Goal: Transaction & Acquisition: Purchase product/service

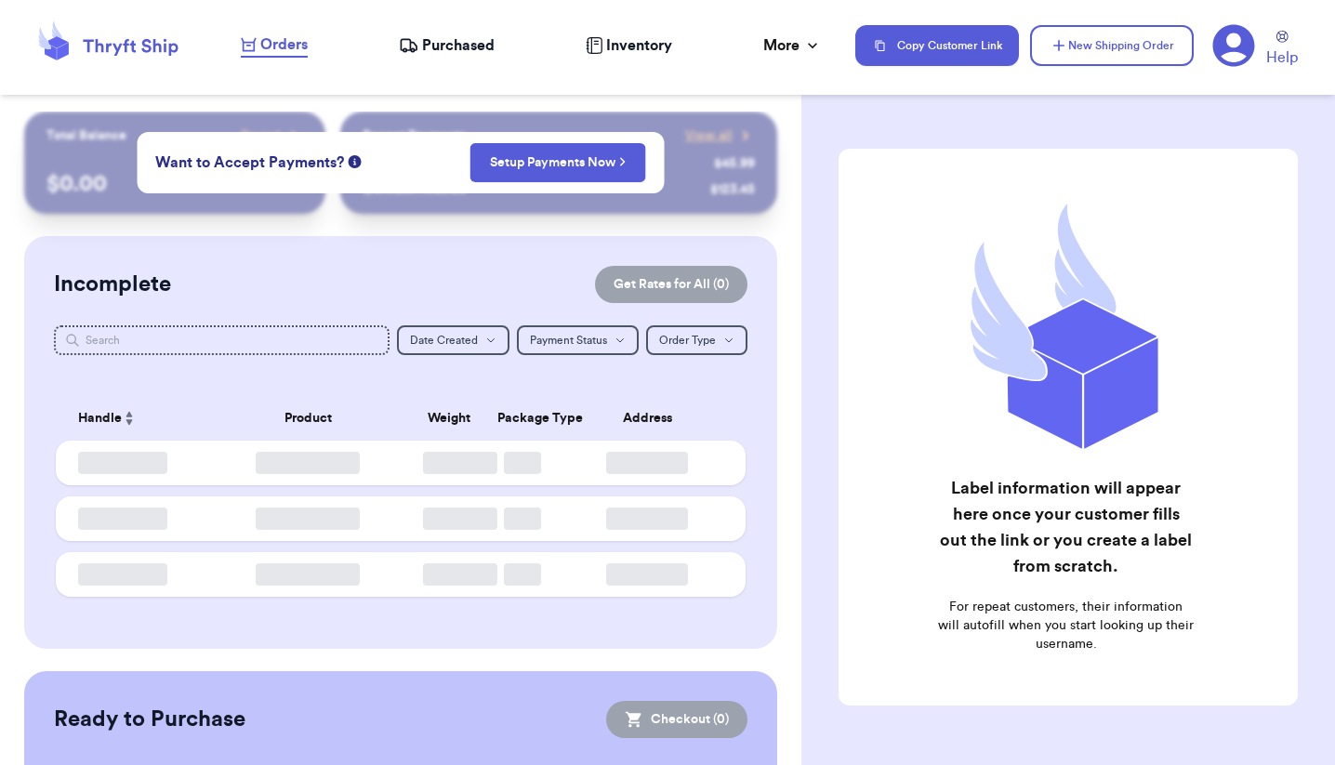
checkbox input "false"
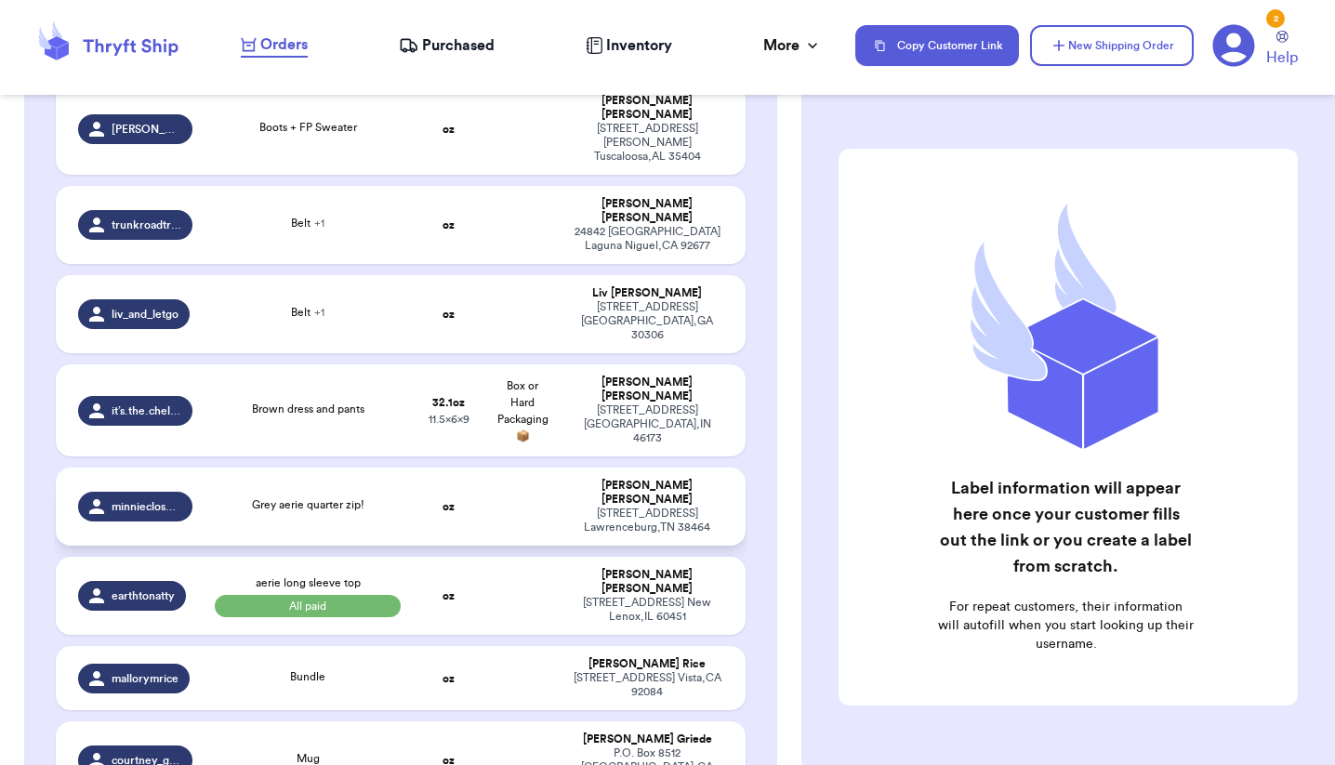
scroll to position [577, 0]
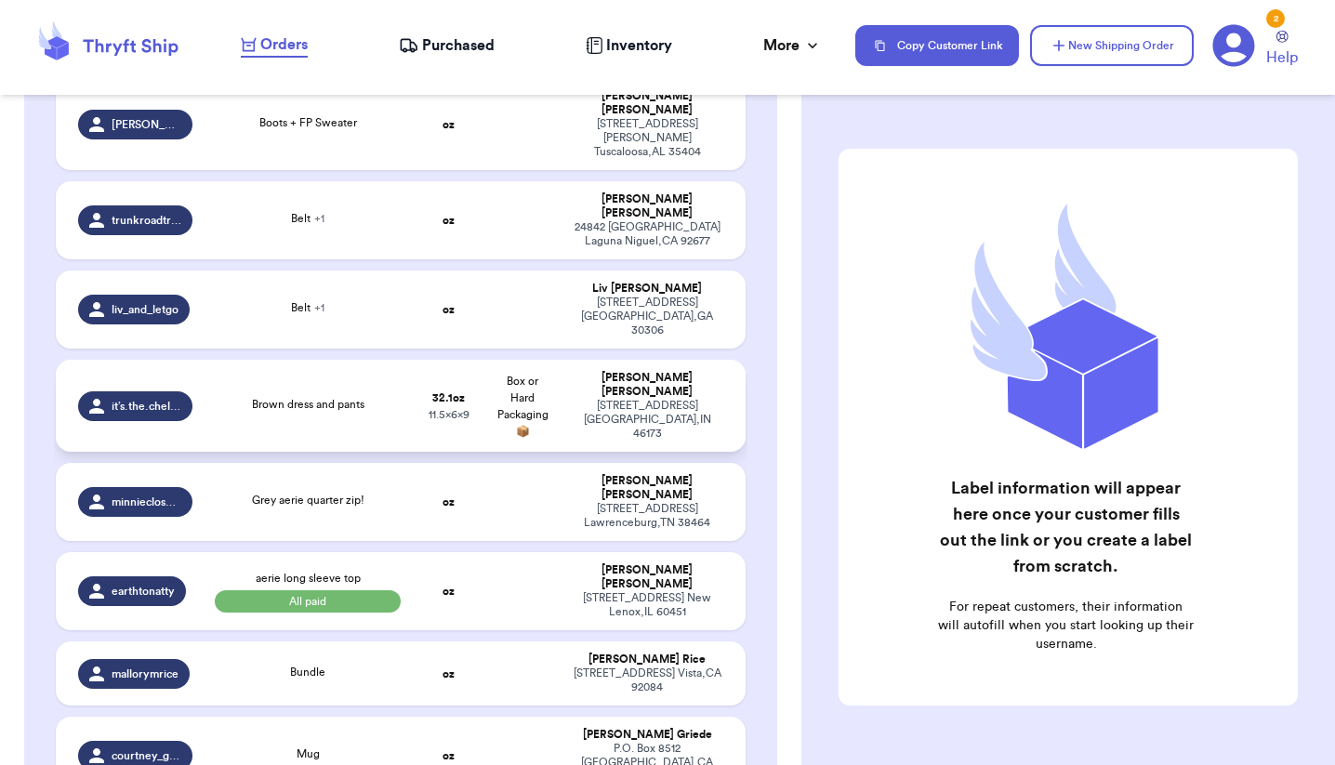
click at [350, 360] on td "Brown dress and pants" at bounding box center [307, 406] width 207 height 92
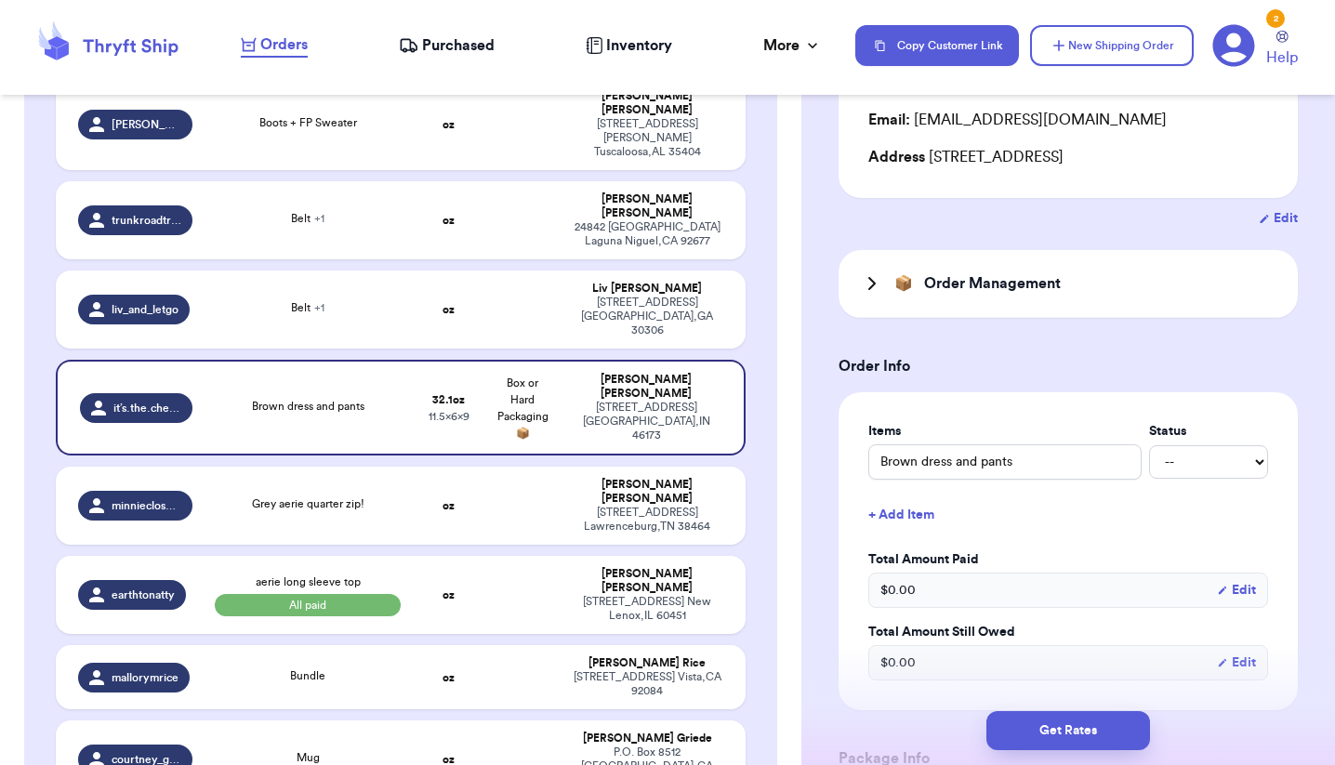
scroll to position [238, 0]
click at [879, 284] on icon at bounding box center [872, 283] width 22 height 22
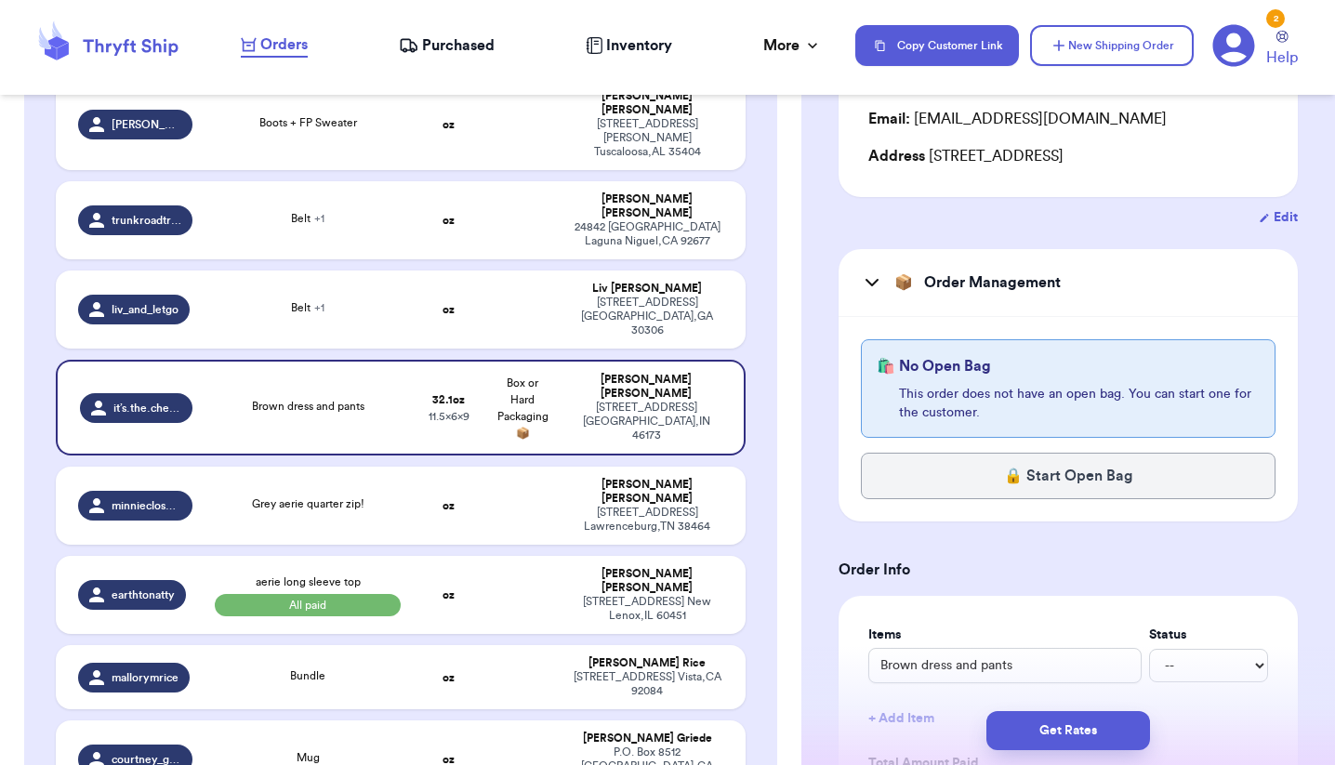
click at [879, 284] on icon at bounding box center [872, 283] width 22 height 22
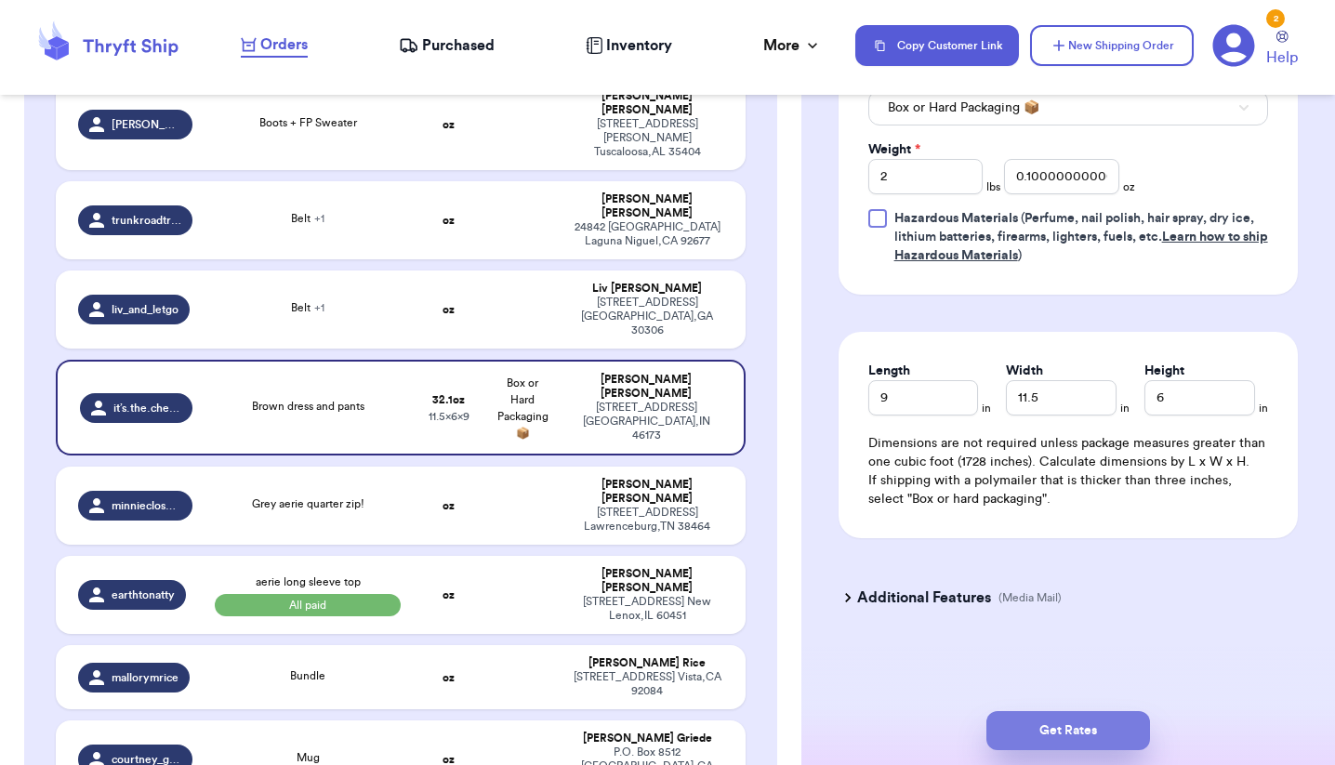
scroll to position [1021, 0]
click at [1081, 742] on button "Get Rates" at bounding box center [1069, 730] width 164 height 39
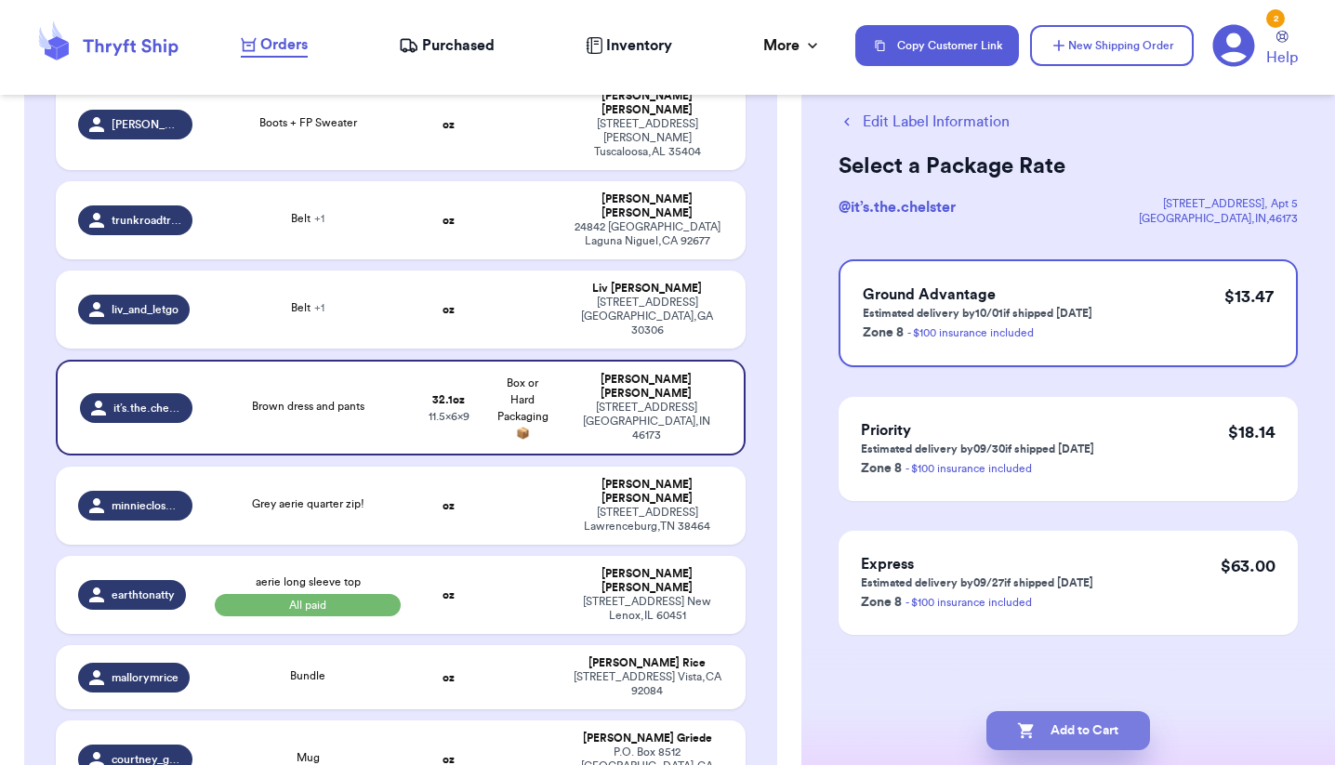
scroll to position [0, 0]
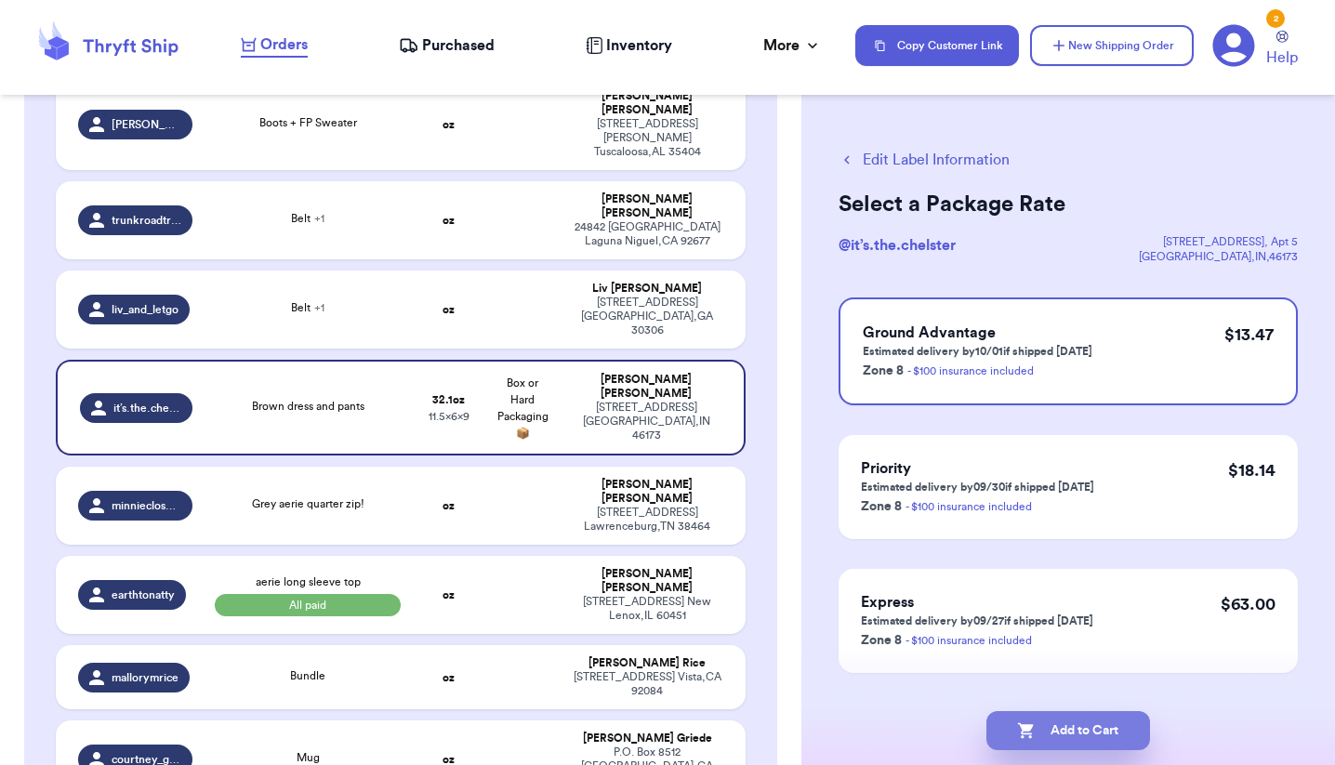
click at [1071, 732] on button "Add to Cart" at bounding box center [1069, 730] width 164 height 39
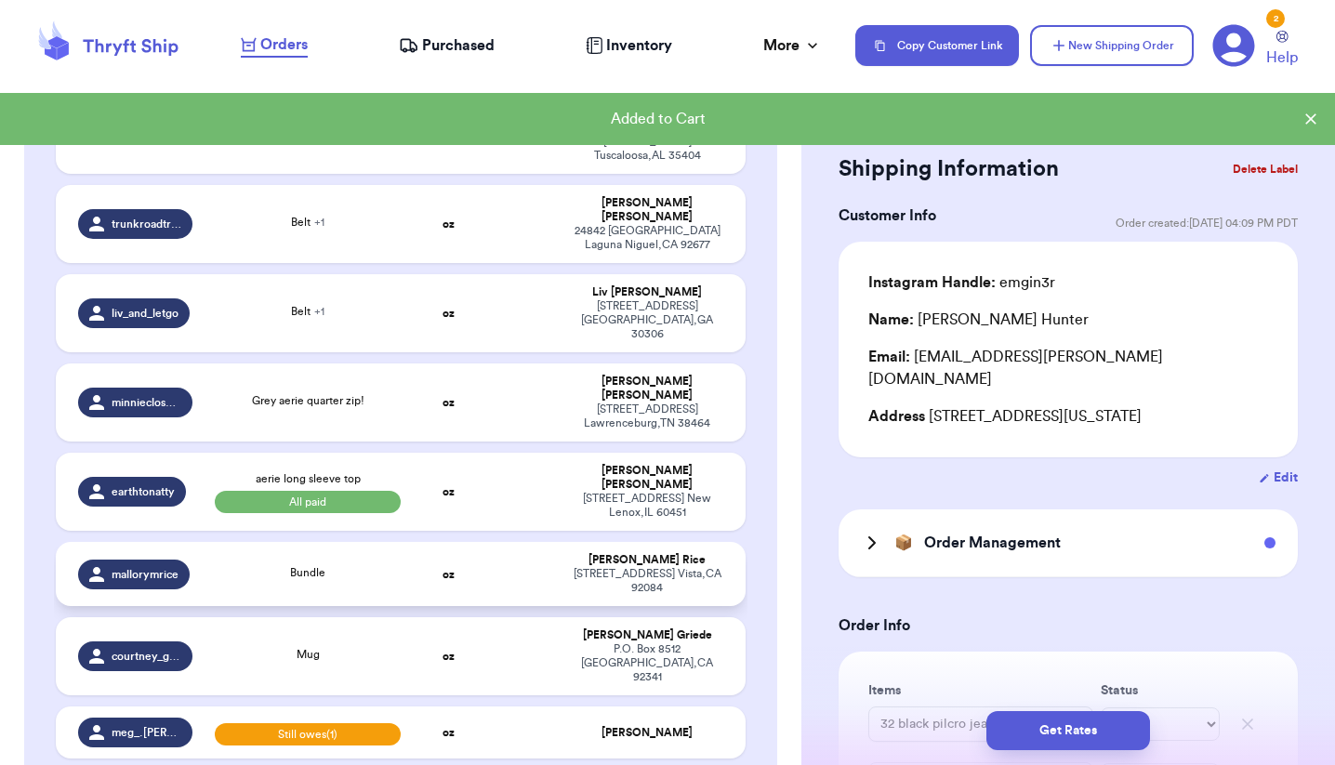
click at [490, 542] on td at bounding box center [523, 574] width 74 height 64
type input "Bundle"
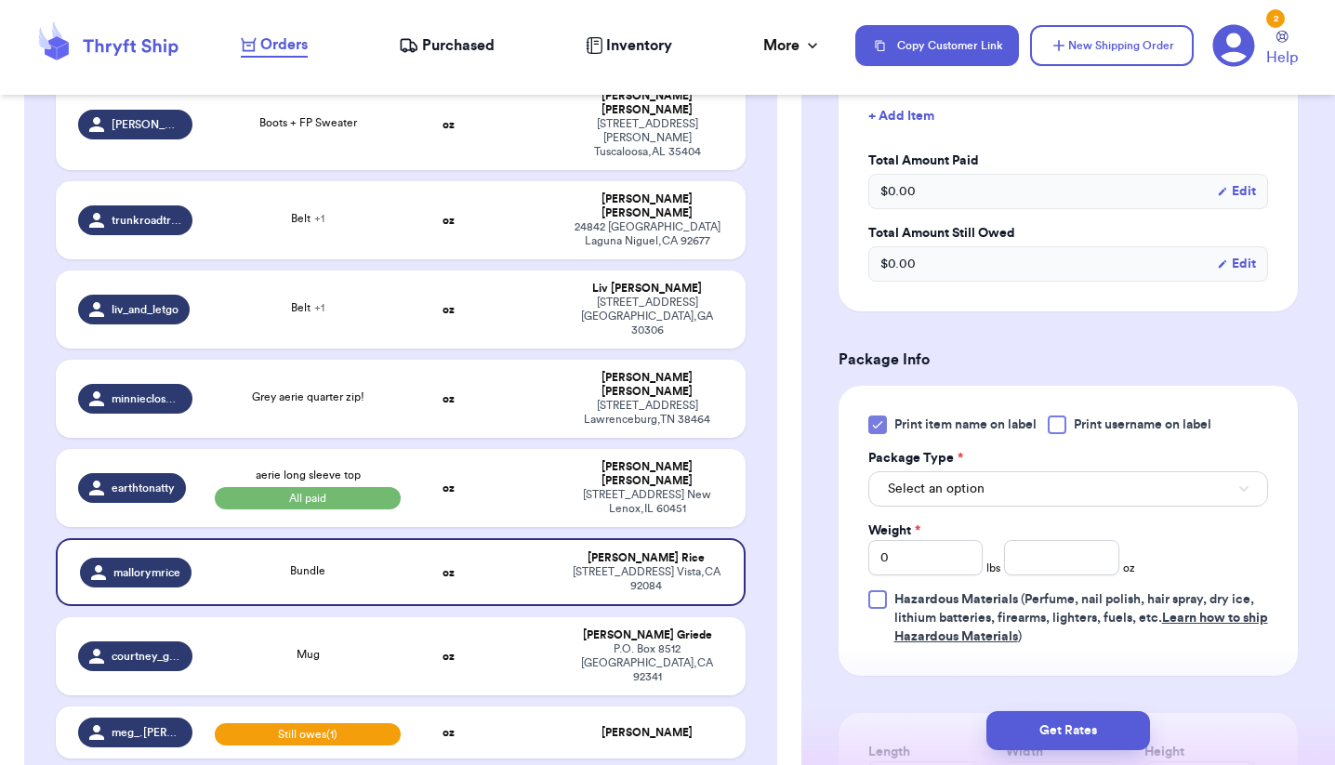
scroll to position [722, 0]
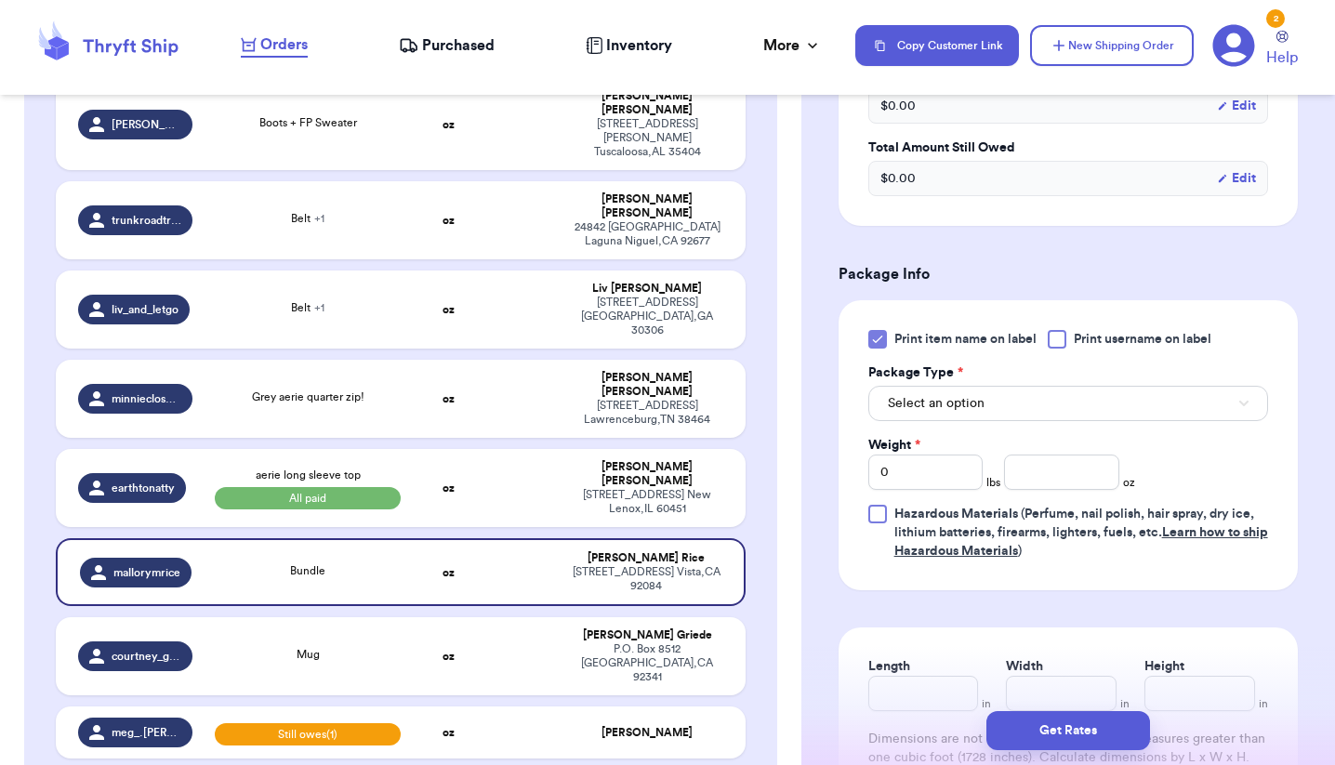
click at [962, 393] on button "Select an option" at bounding box center [1069, 403] width 400 height 35
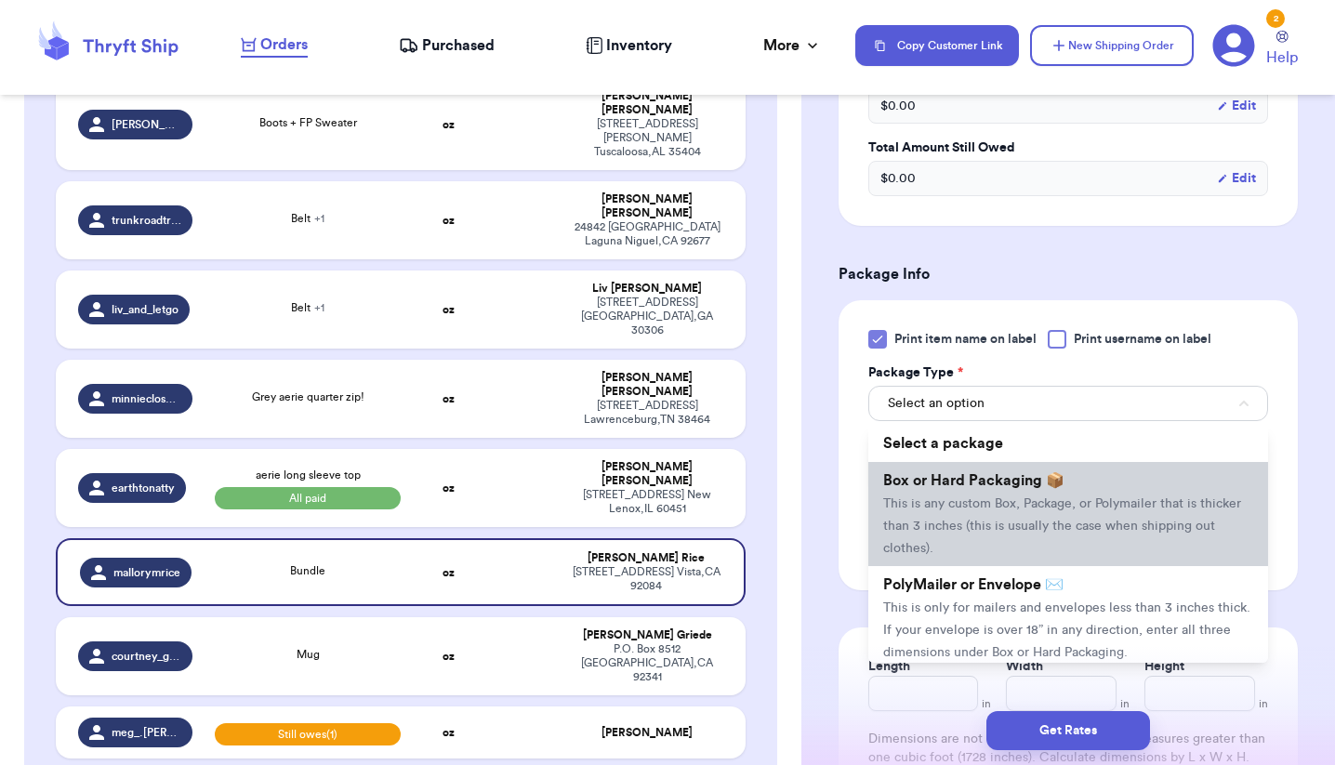
click at [960, 488] on span "Box or Hard Packaging 📦" at bounding box center [973, 480] width 181 height 15
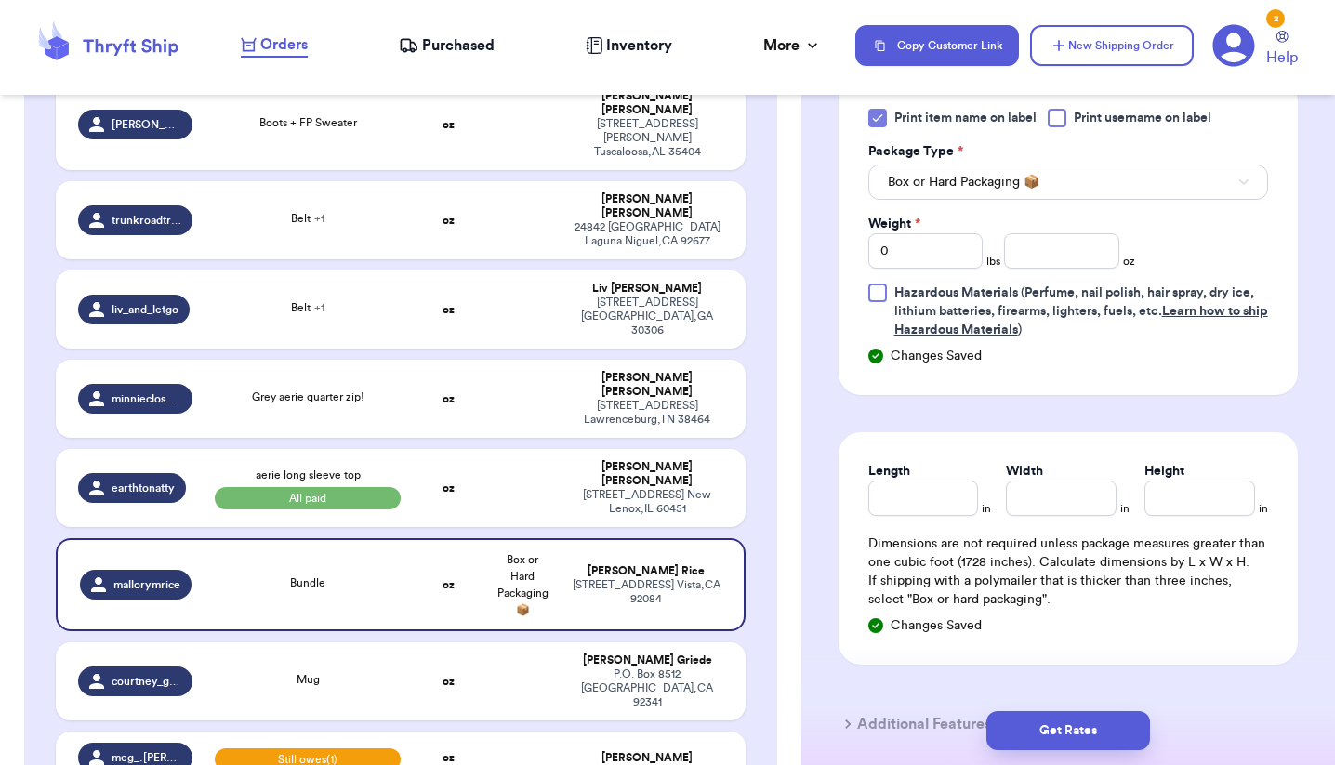
scroll to position [945, 0]
click at [1065, 260] on input "number" at bounding box center [1061, 249] width 114 height 35
click at [933, 507] on input "Length" at bounding box center [924, 496] width 111 height 35
click at [1048, 251] on input "72" at bounding box center [1061, 249] width 114 height 35
type input "72.2"
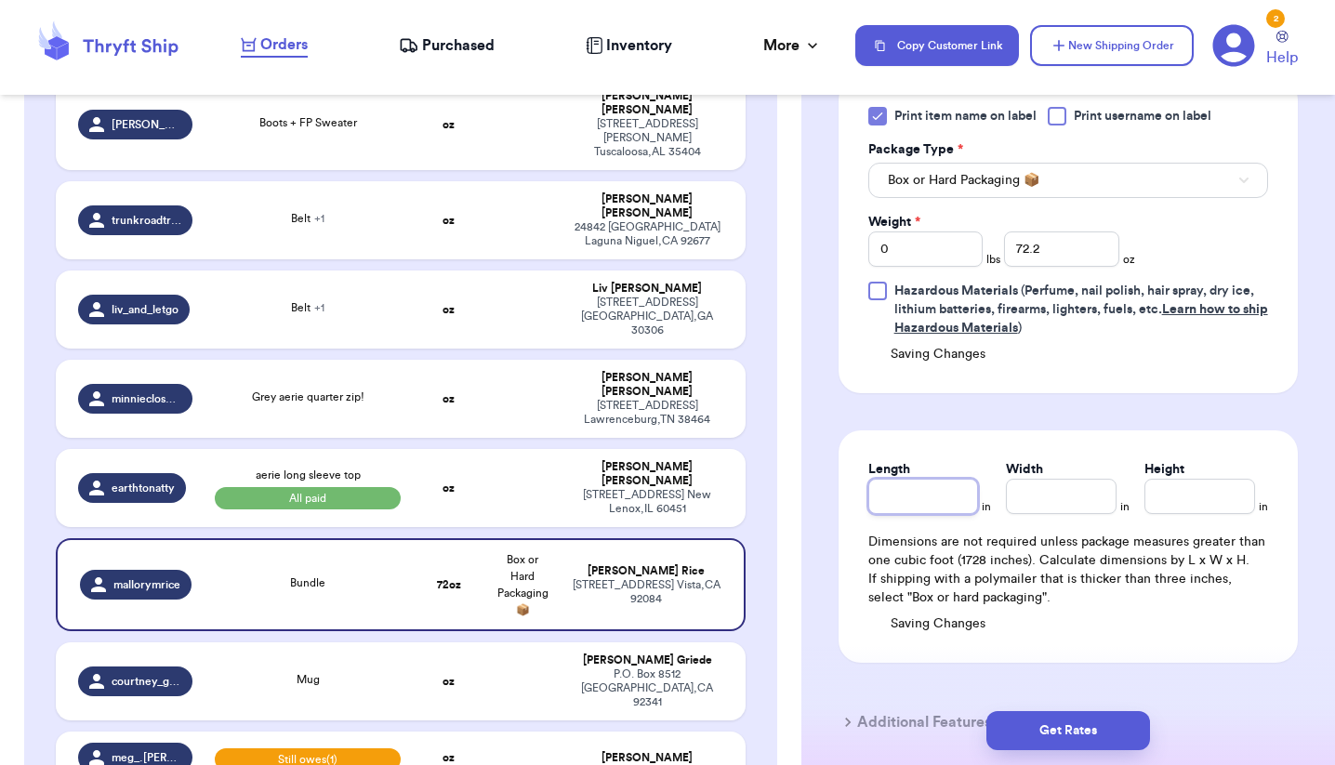
click at [942, 498] on input "Length" at bounding box center [924, 496] width 111 height 35
type input "12.5"
type input "10"
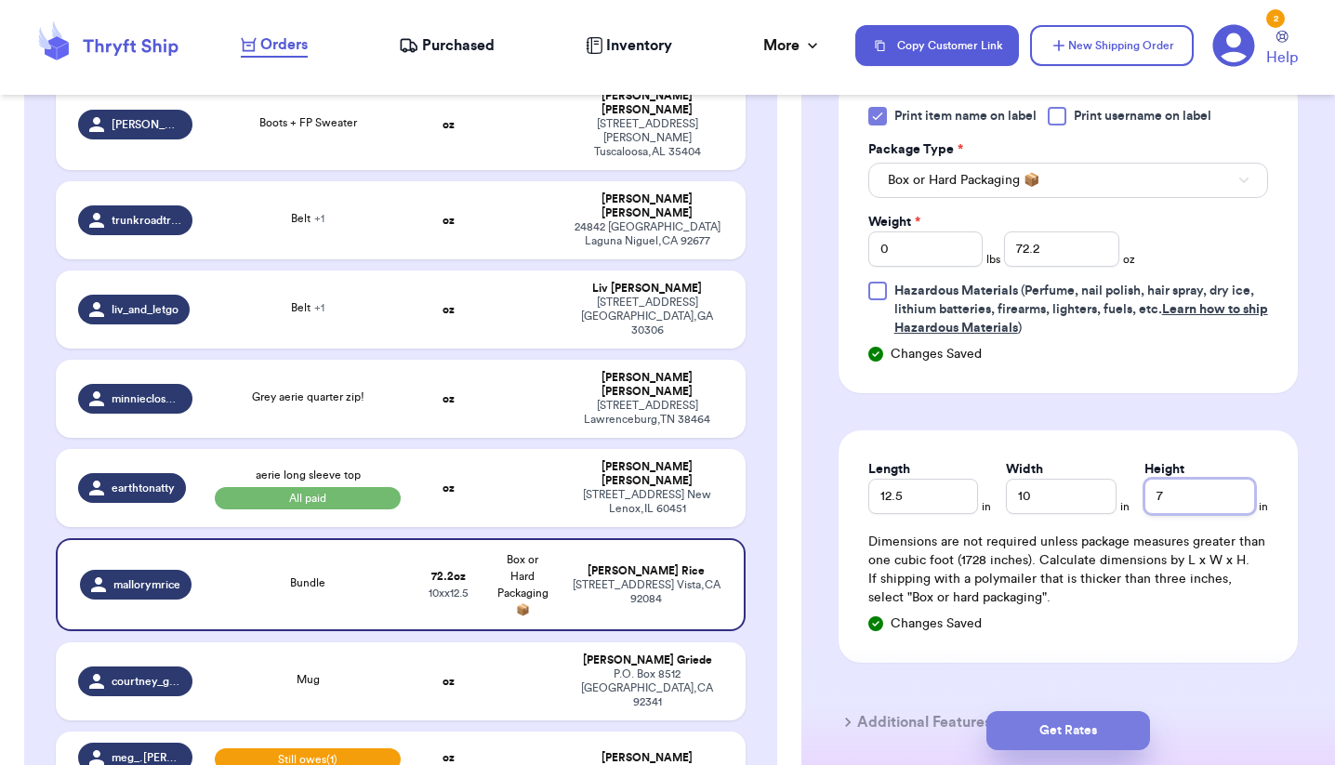
type input "7"
click at [1090, 727] on button "Get Rates" at bounding box center [1069, 730] width 164 height 39
type input "4"
type input "8.200000000000003"
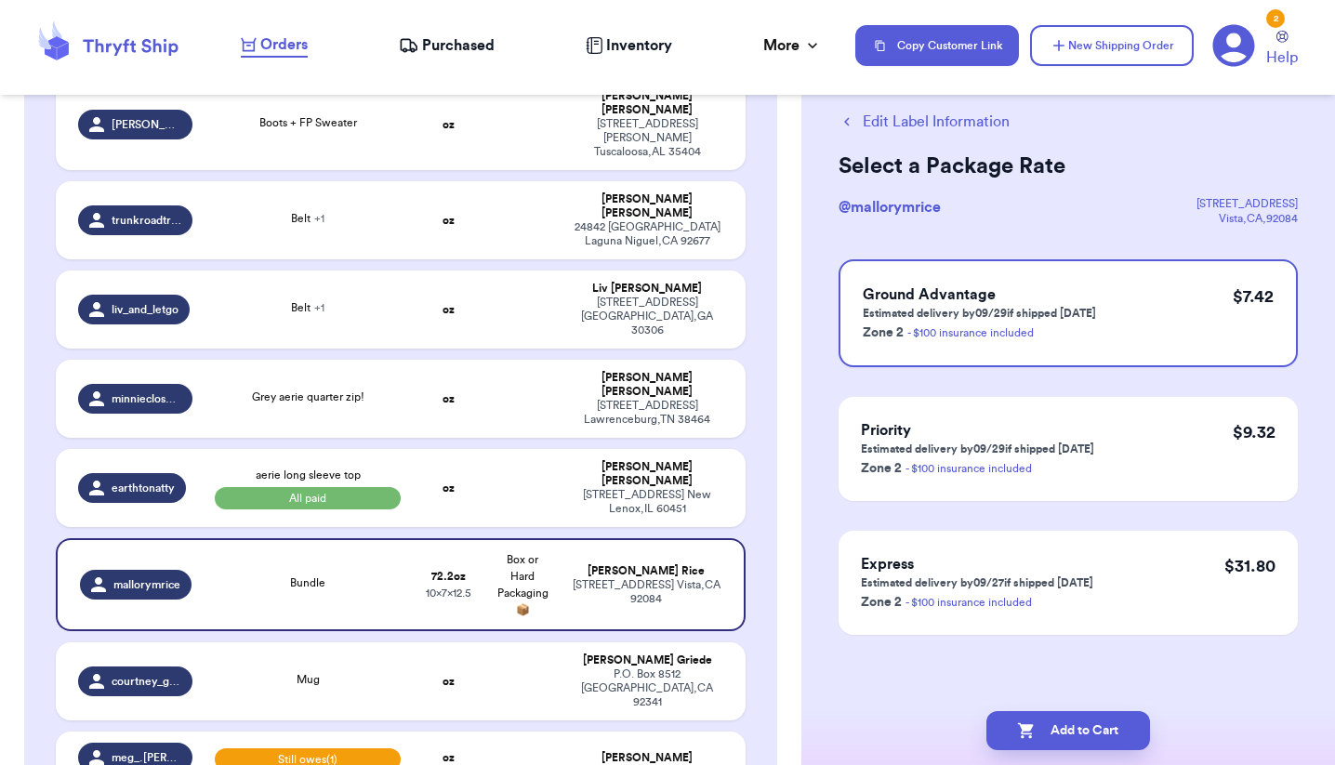
scroll to position [0, 0]
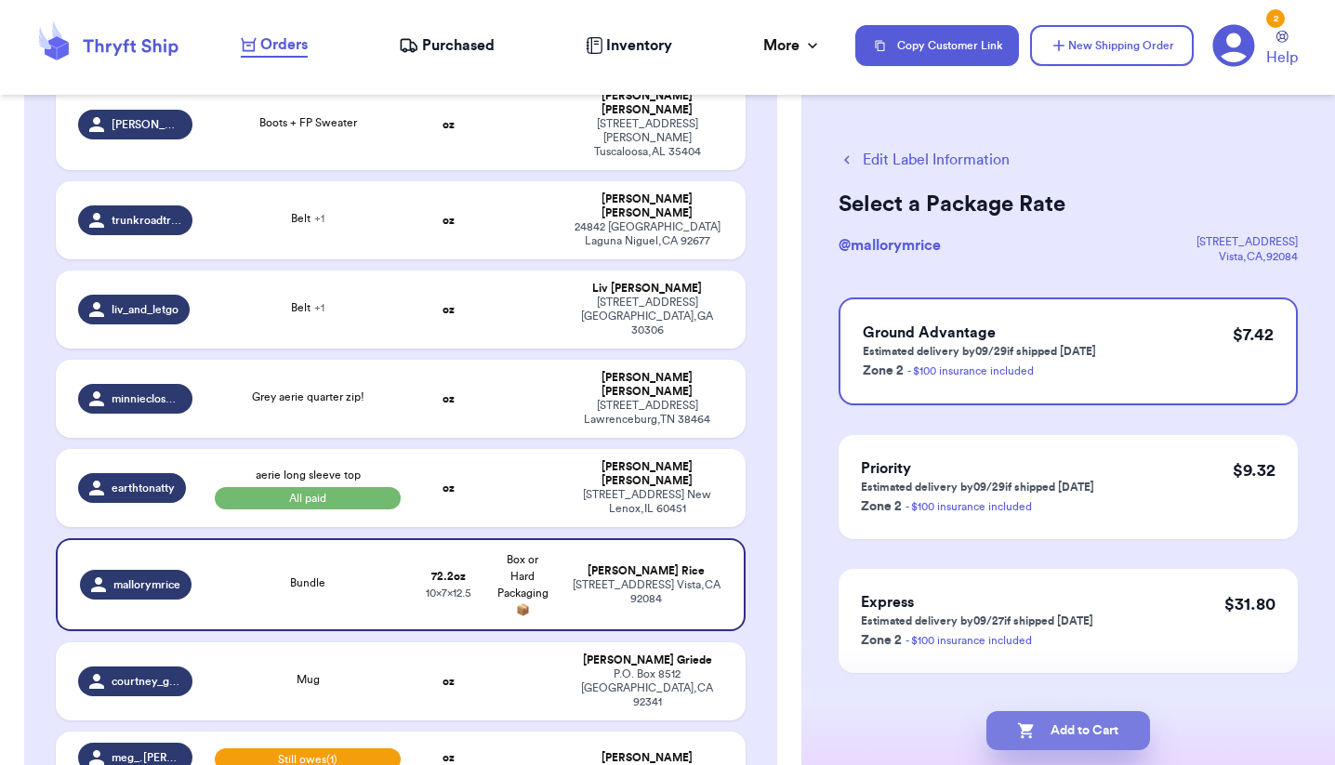
click at [1089, 735] on button "Add to Cart" at bounding box center [1069, 730] width 164 height 39
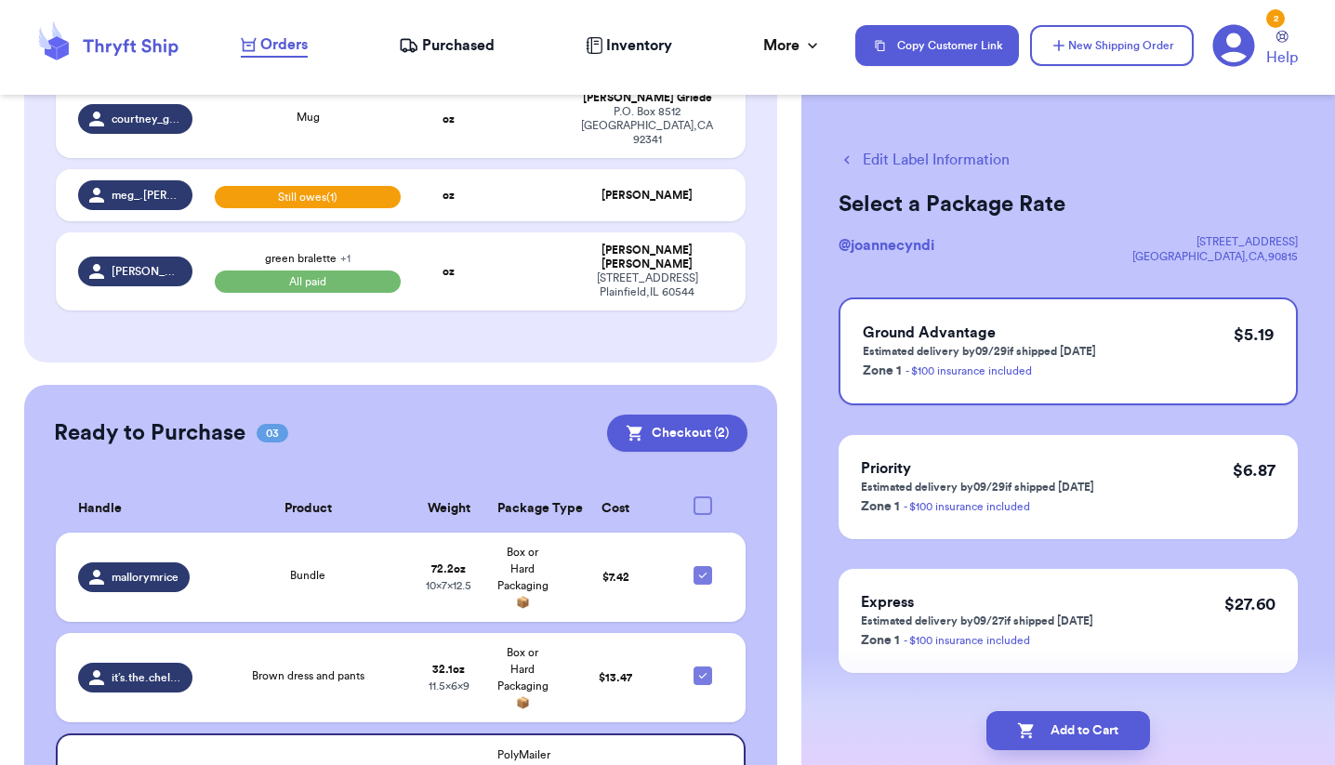
click at [933, 153] on button "Edit Label Information" at bounding box center [924, 160] width 171 height 22
checkbox input "true"
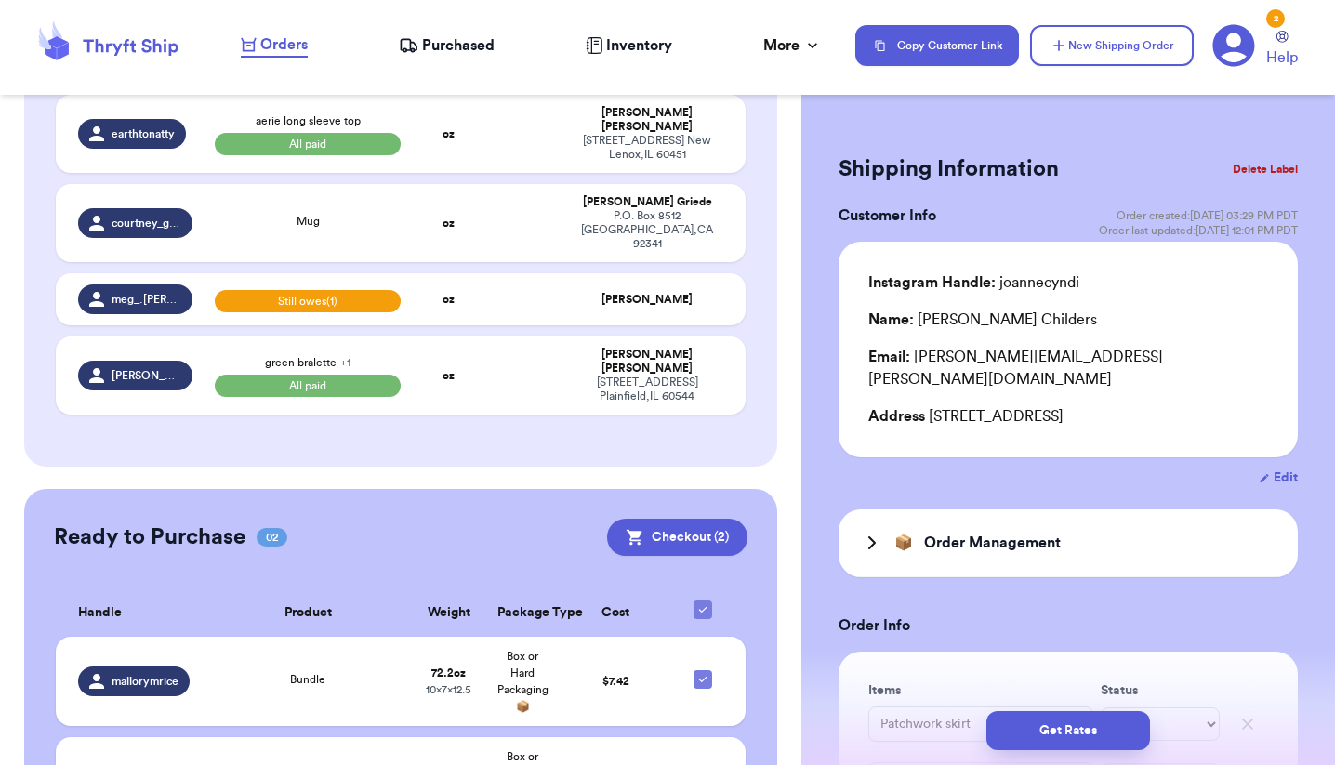
click at [1244, 167] on button "Delete Label" at bounding box center [1266, 169] width 80 height 41
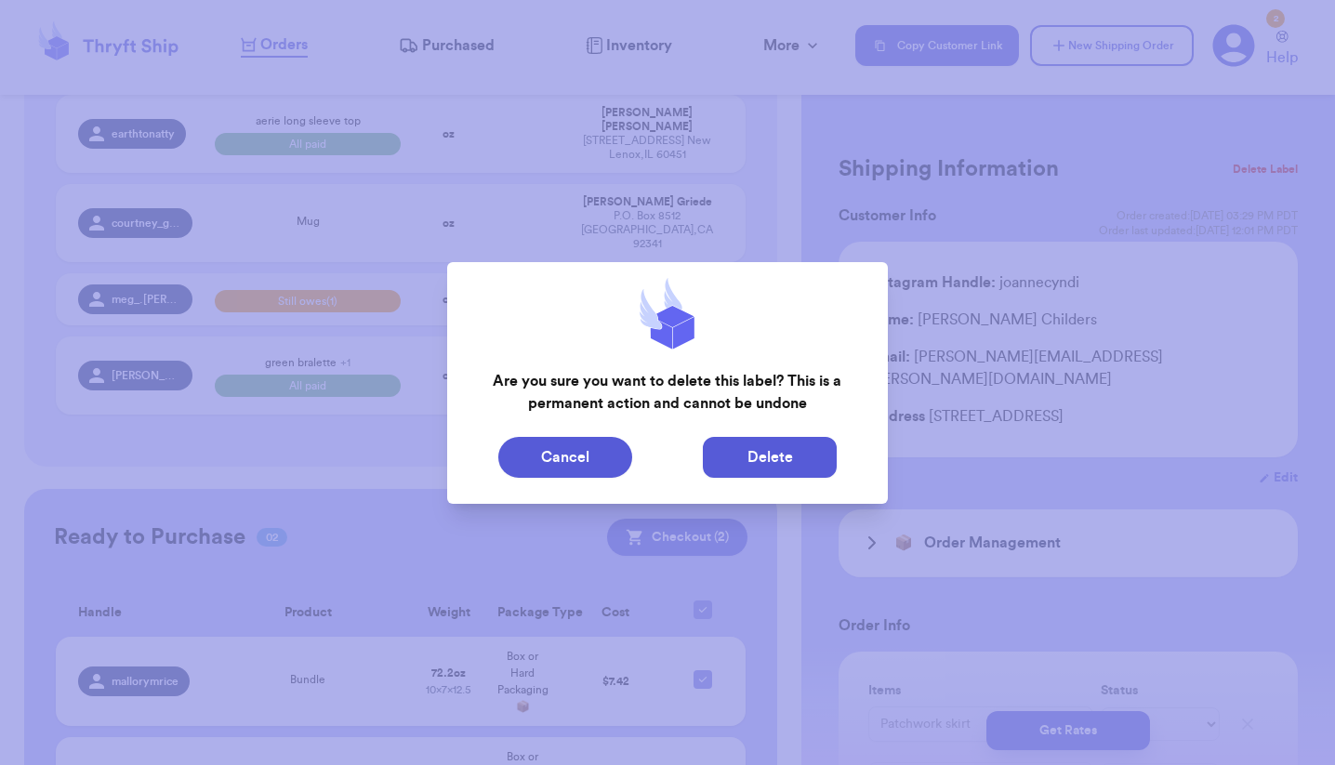
click at [748, 469] on button "Delete" at bounding box center [770, 457] width 134 height 41
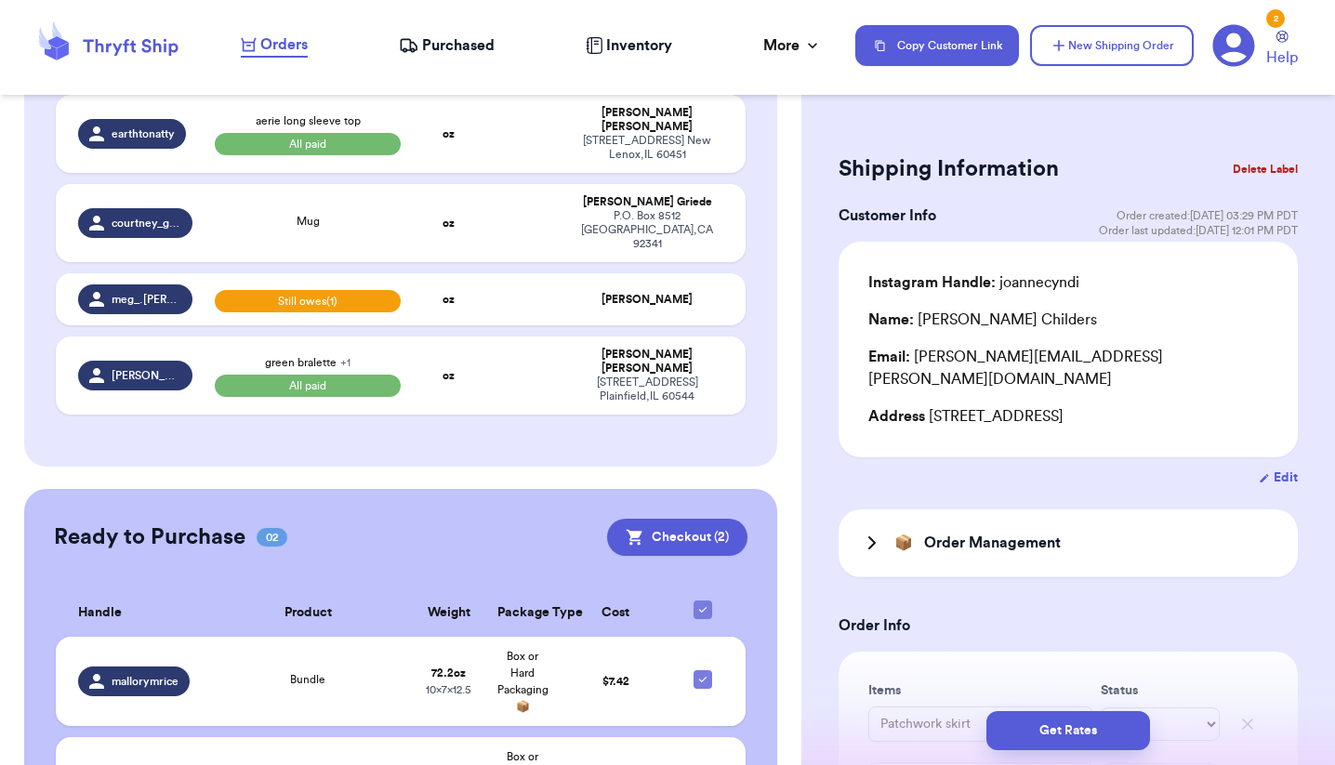
type input "32 black pilcro jeans"
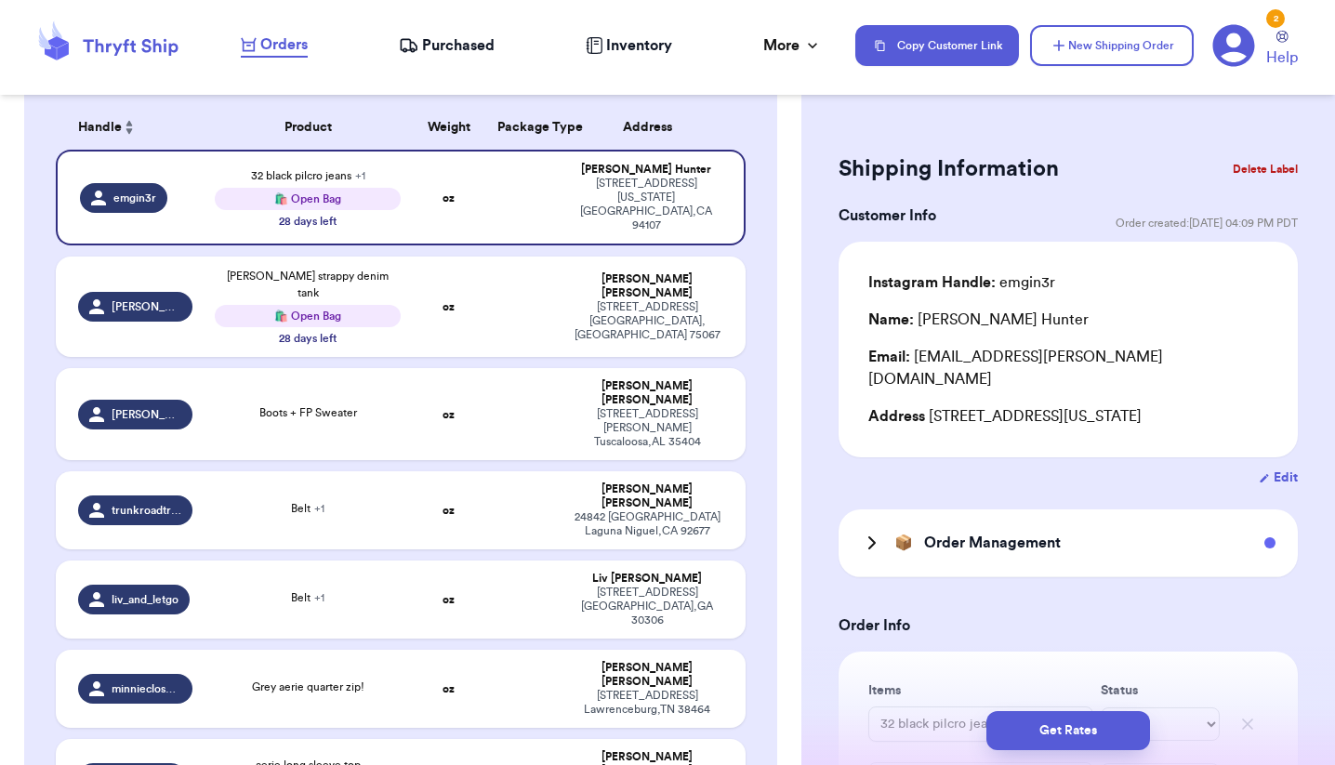
scroll to position [278, 0]
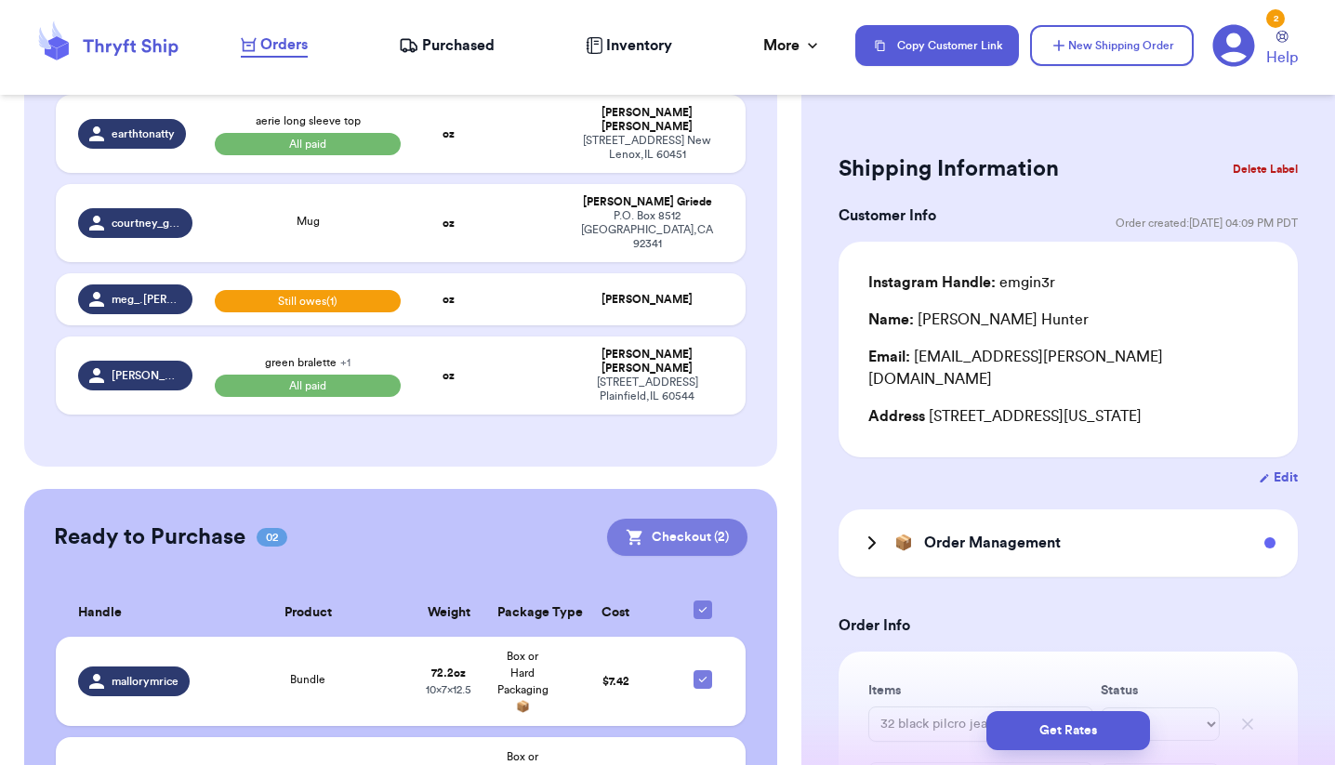
click at [684, 519] on button "Checkout ( 2 )" at bounding box center [677, 537] width 140 height 37
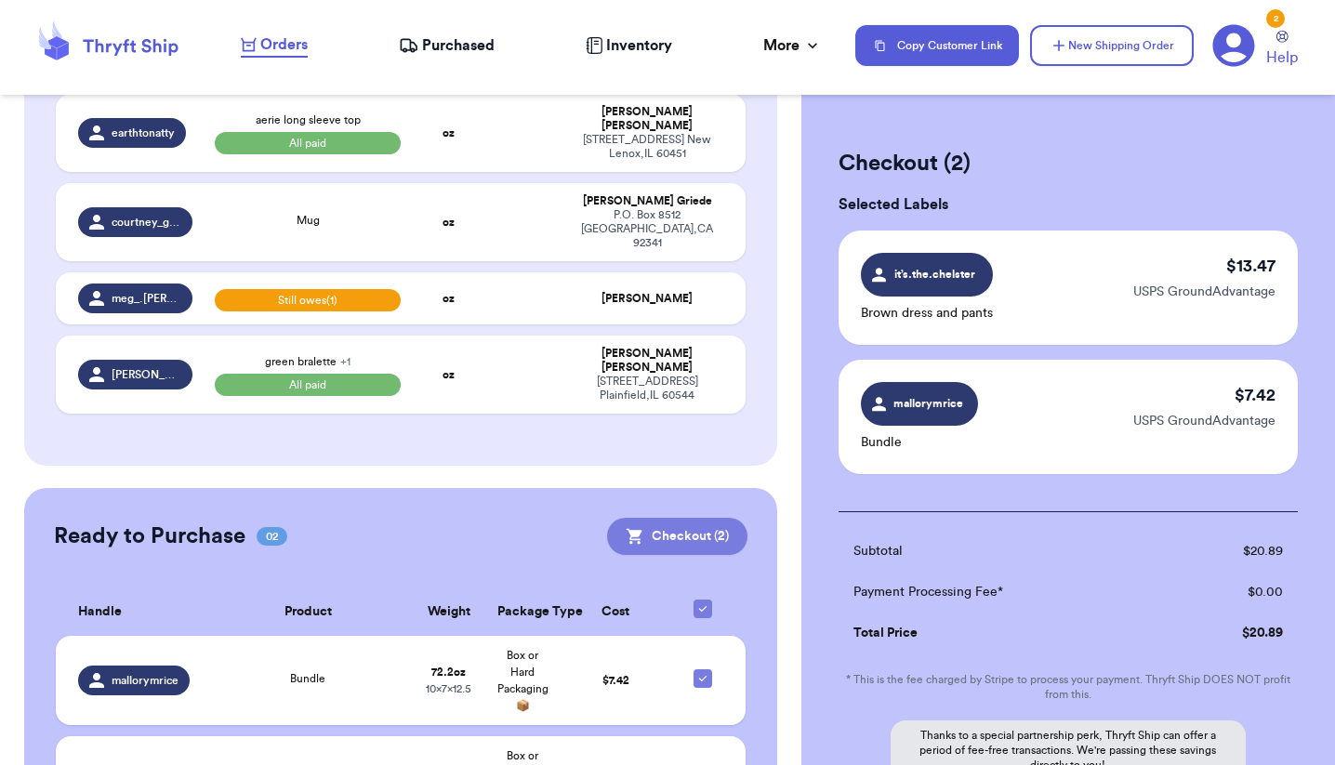
scroll to position [932, 0]
click at [667, 519] on button "Checkout ( 2 )" at bounding box center [677, 537] width 140 height 37
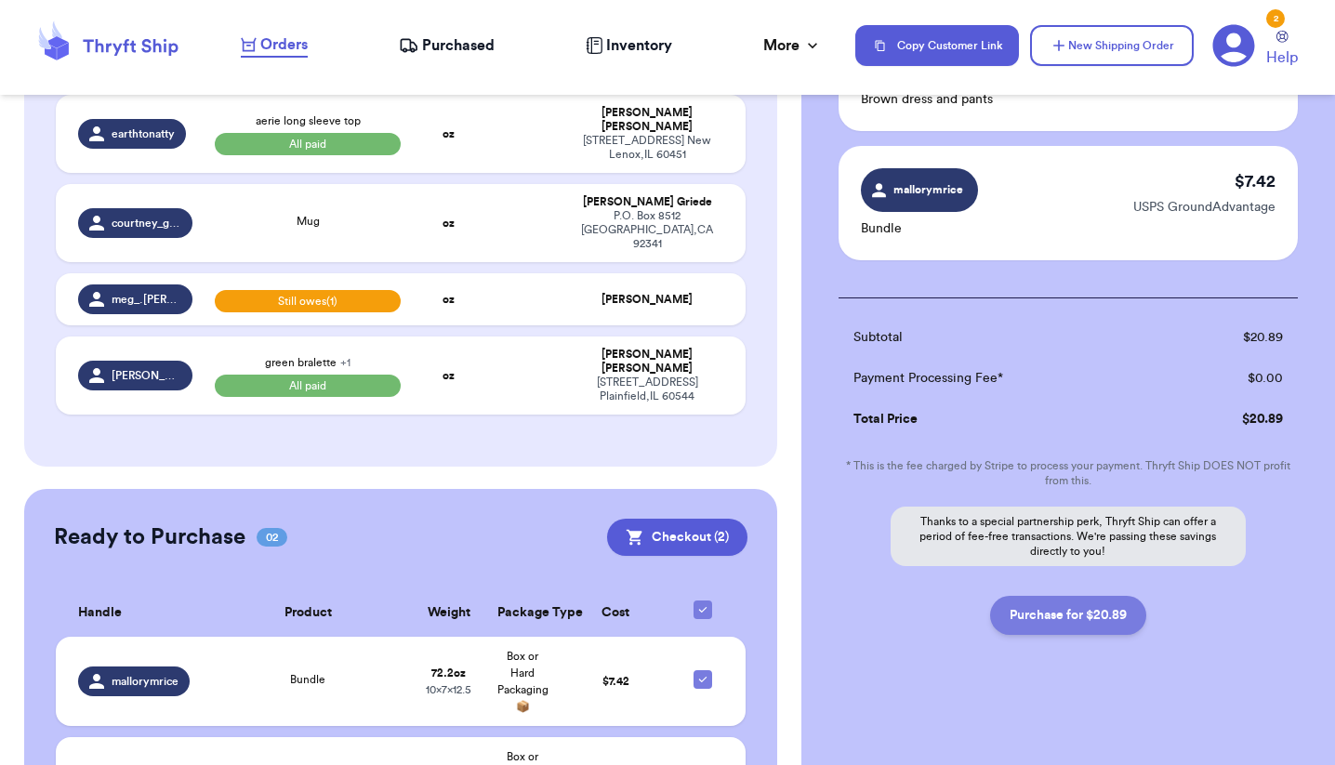
scroll to position [214, 0]
click at [1068, 621] on button "Purchase for $20.89" at bounding box center [1068, 615] width 156 height 39
checkbox input "false"
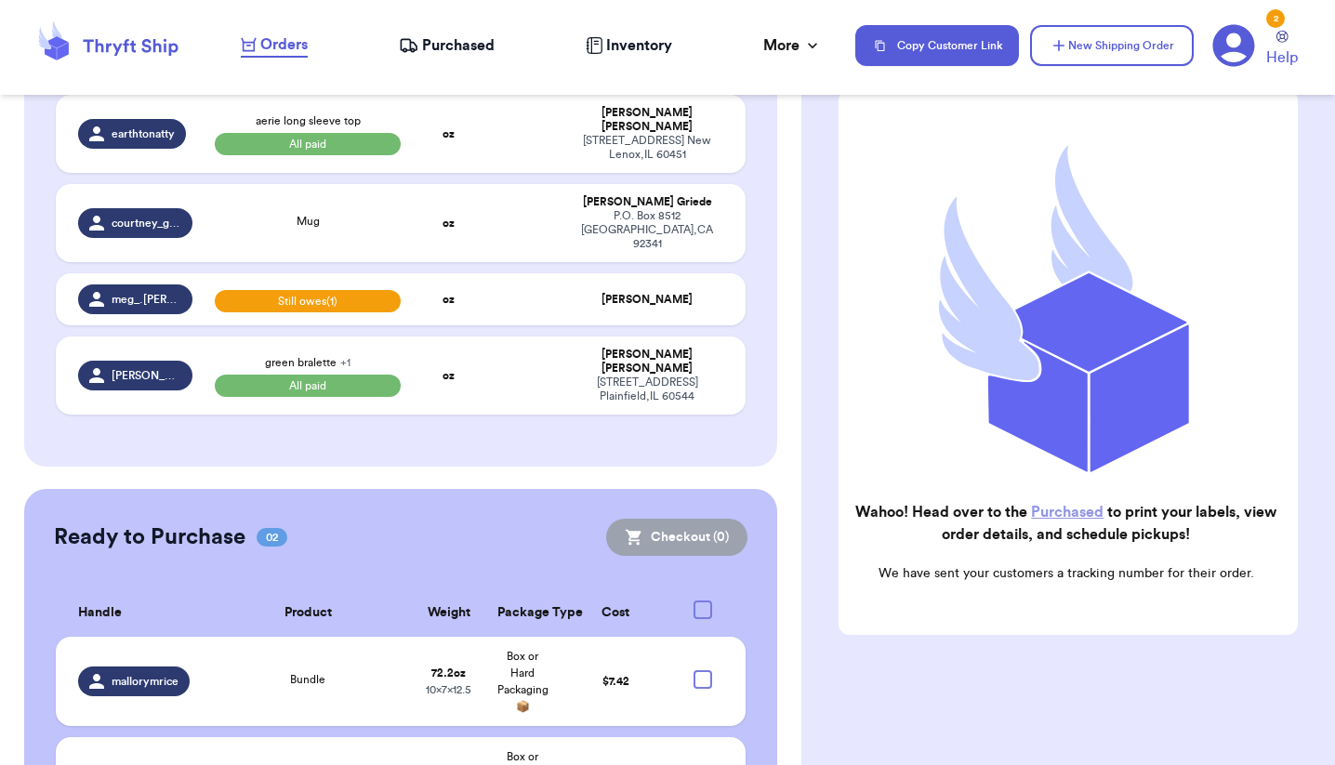
scroll to position [141, 0]
checkbox input "true"
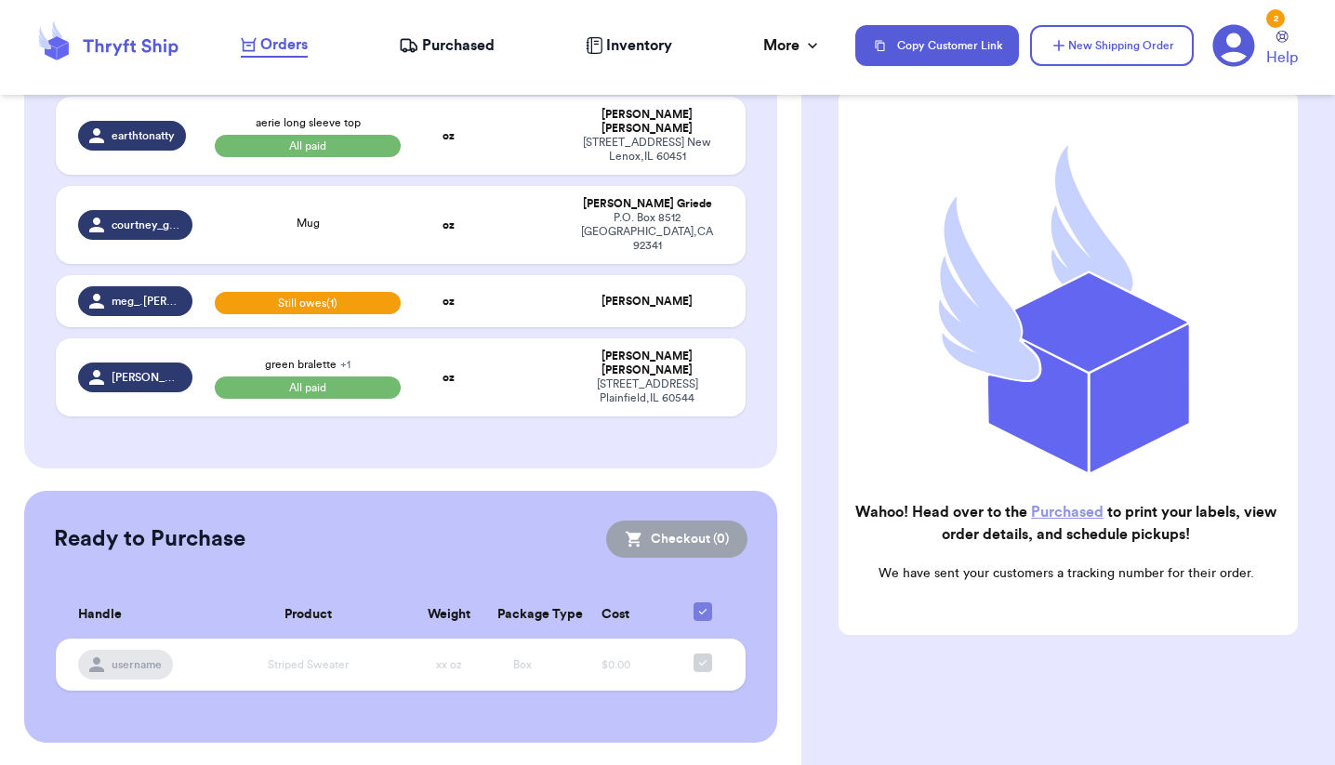
scroll to position [794, 0]
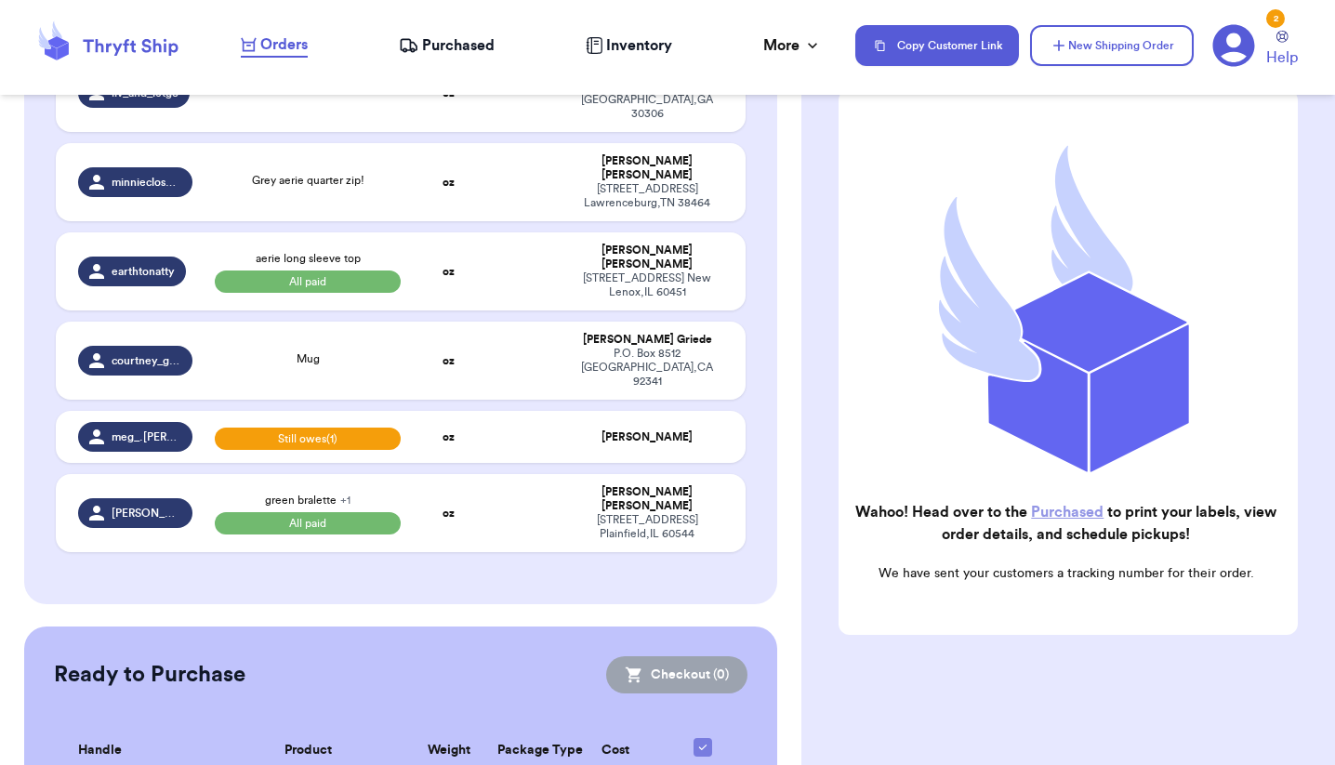
click at [460, 30] on nav "Orders Purchased Inventory More Stats Completed Orders Payments Payouts Copy Cu…" at bounding box center [778, 45] width 1113 height 61
click at [457, 54] on span "Purchased" at bounding box center [458, 45] width 73 height 22
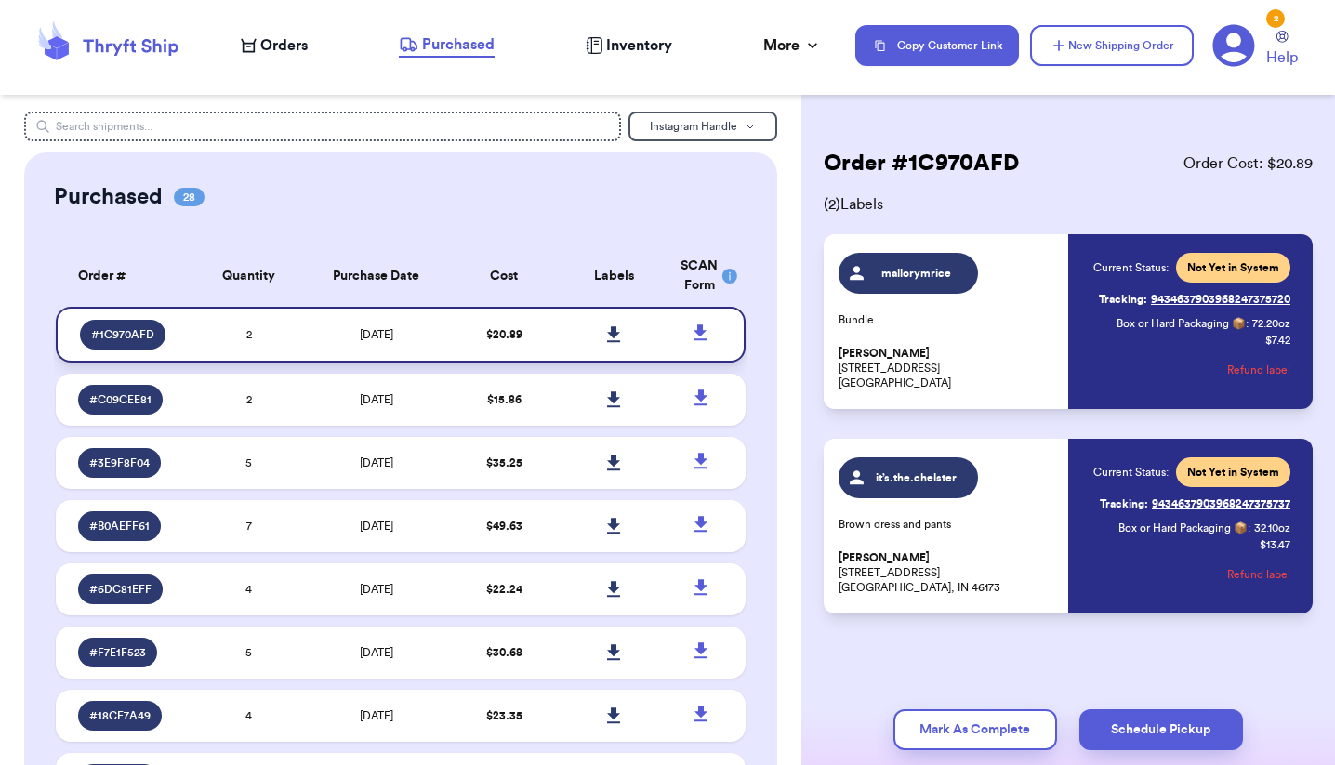
click at [613, 342] on icon at bounding box center [613, 334] width 13 height 16
click at [291, 48] on span "Orders" at bounding box center [283, 45] width 47 height 22
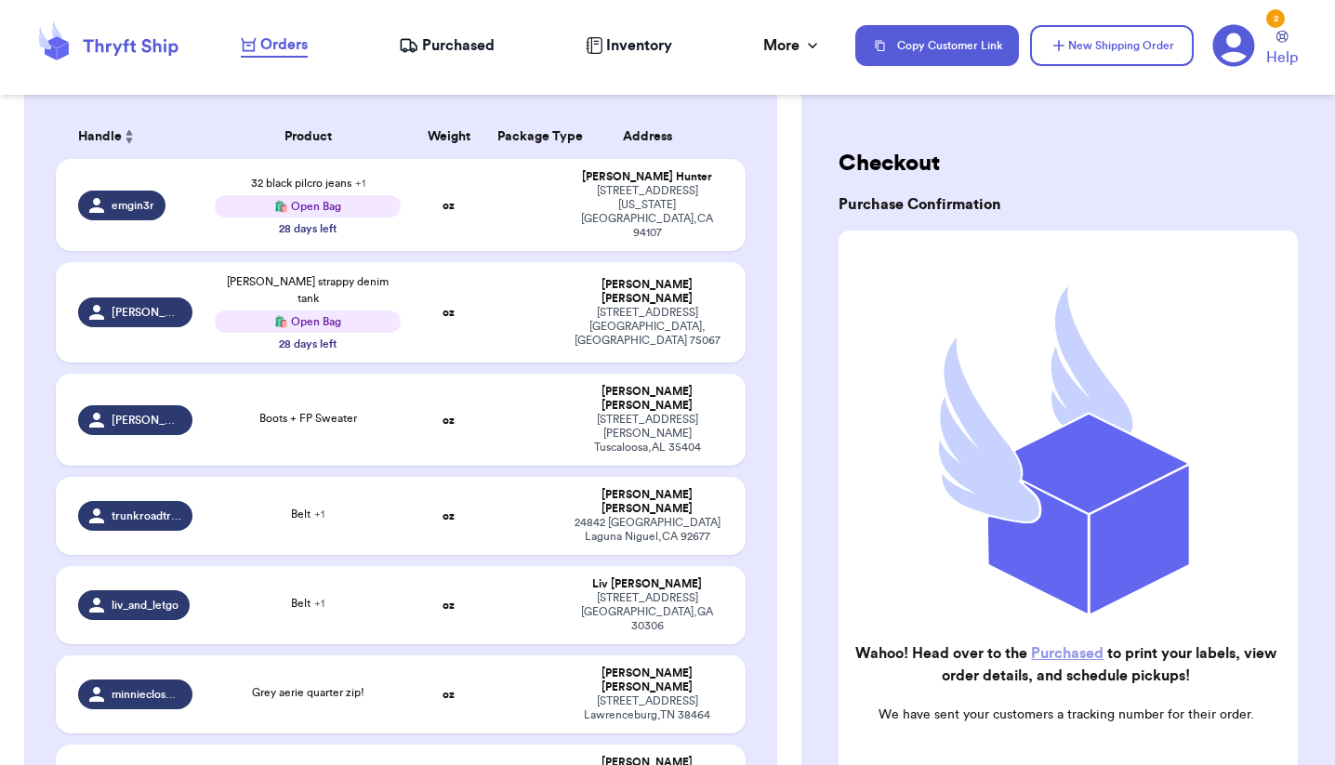
scroll to position [283, 0]
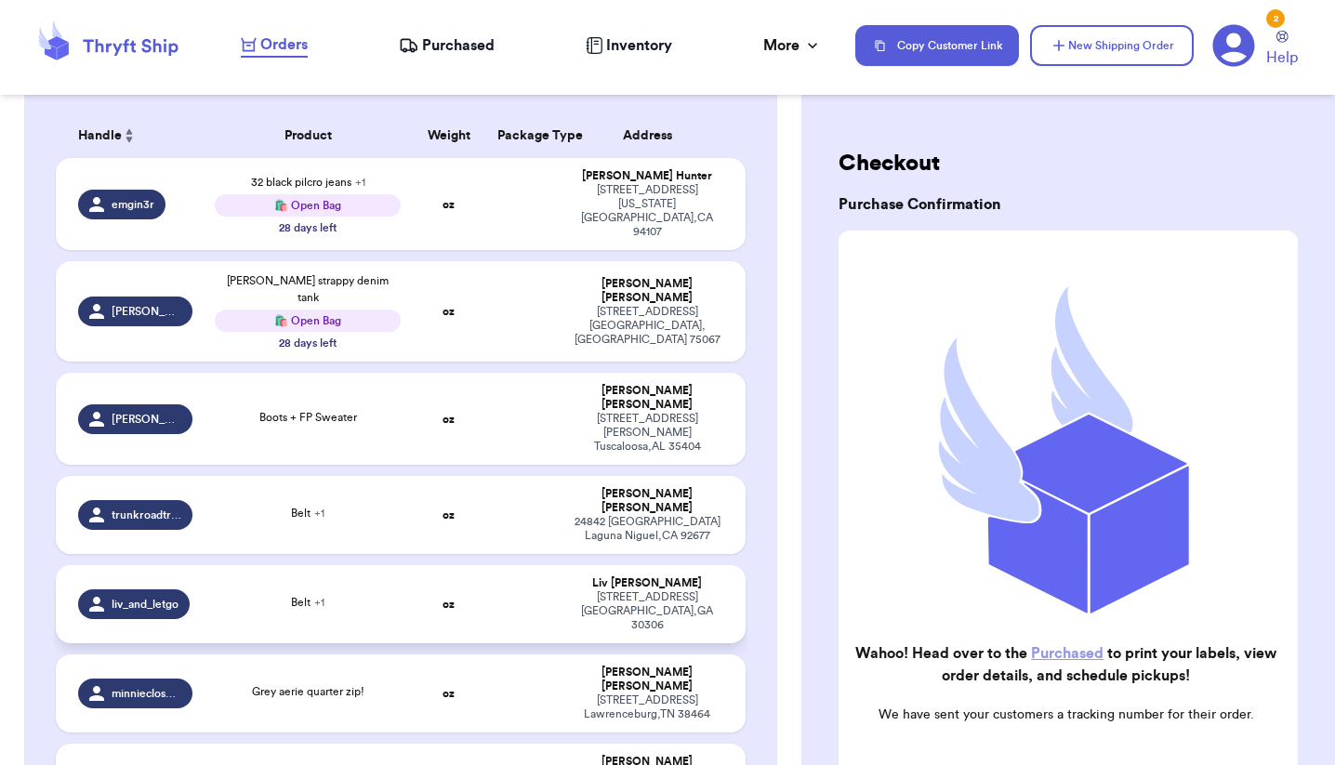
click at [365, 594] on div "Belt + 1" at bounding box center [307, 604] width 185 height 20
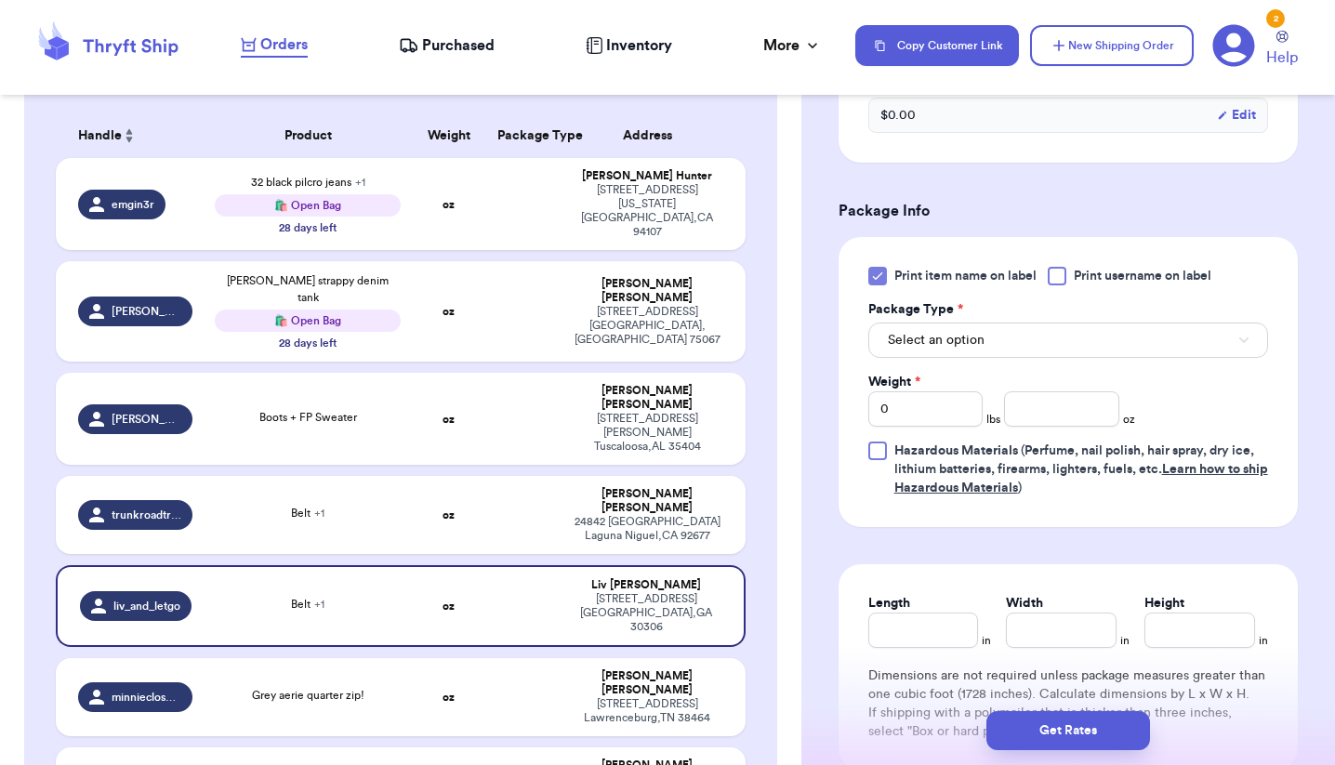
scroll to position [846, 0]
click at [1024, 358] on button "Select an option" at bounding box center [1069, 340] width 400 height 35
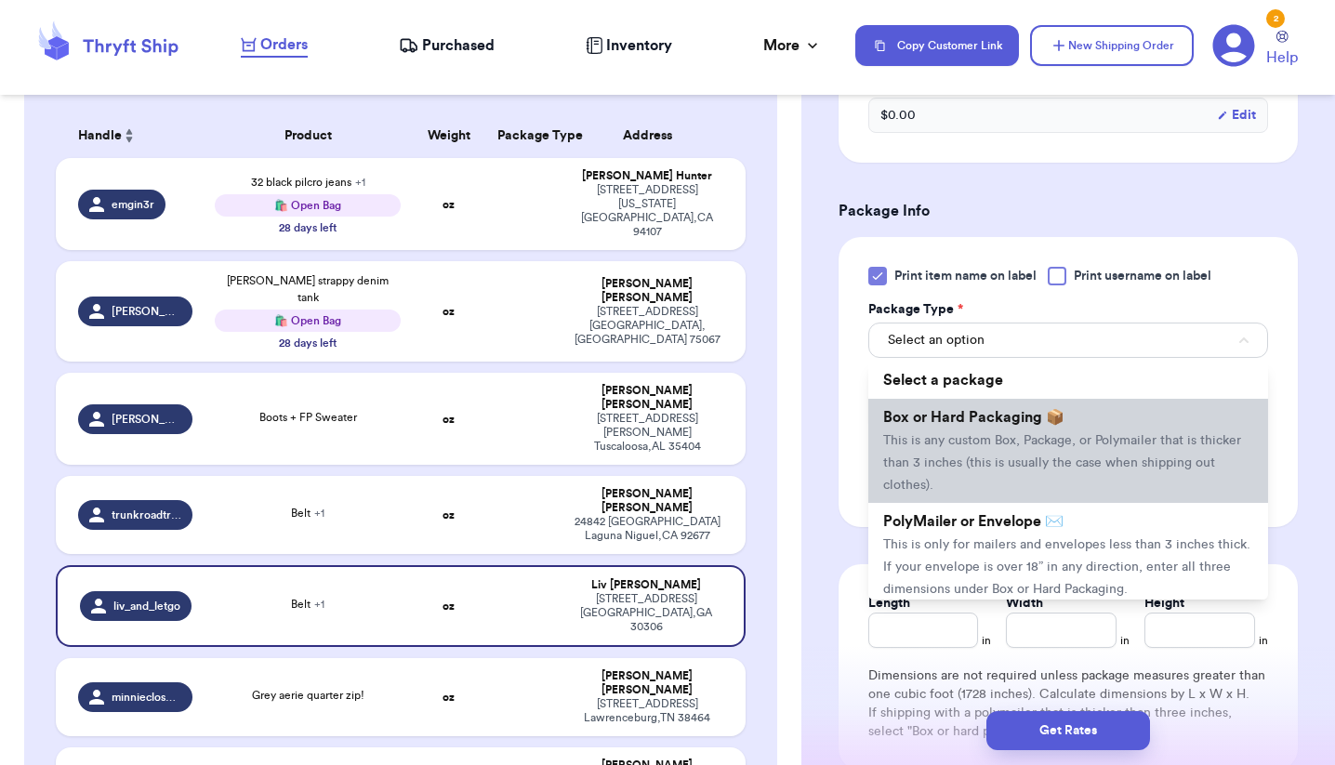
click at [991, 435] on li "Box or Hard Packaging 📦 This is any custom Box, Package, or Polymailer that is …" at bounding box center [1069, 451] width 400 height 104
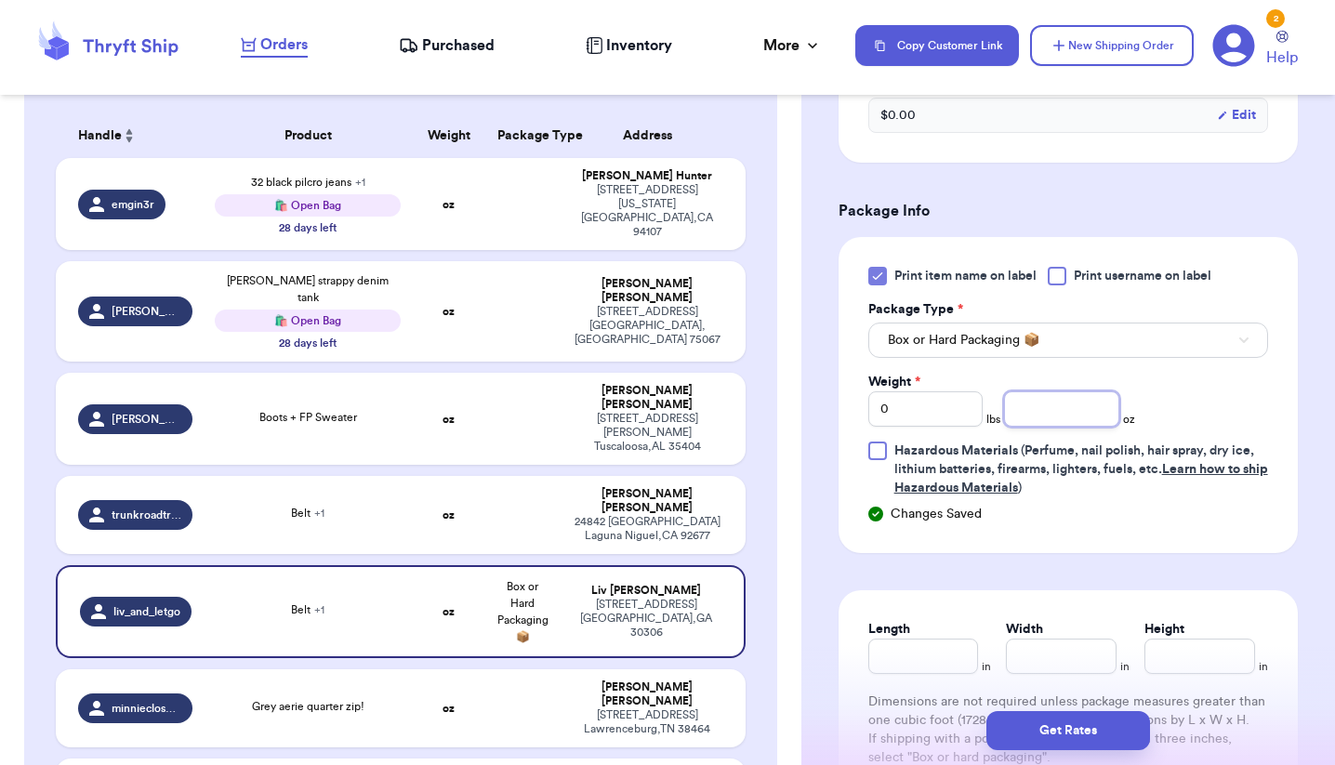
click at [1048, 415] on input "number" at bounding box center [1061, 409] width 114 height 35
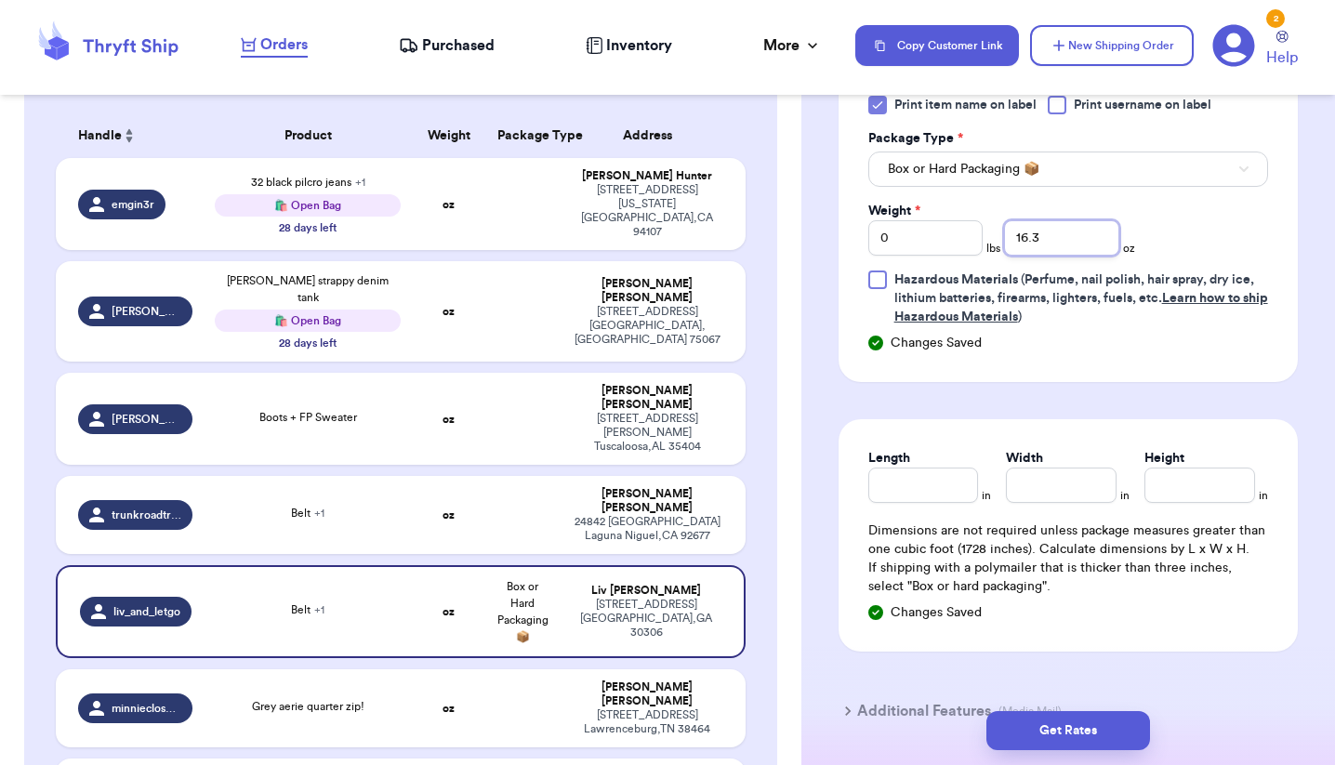
scroll to position [1099, 0]
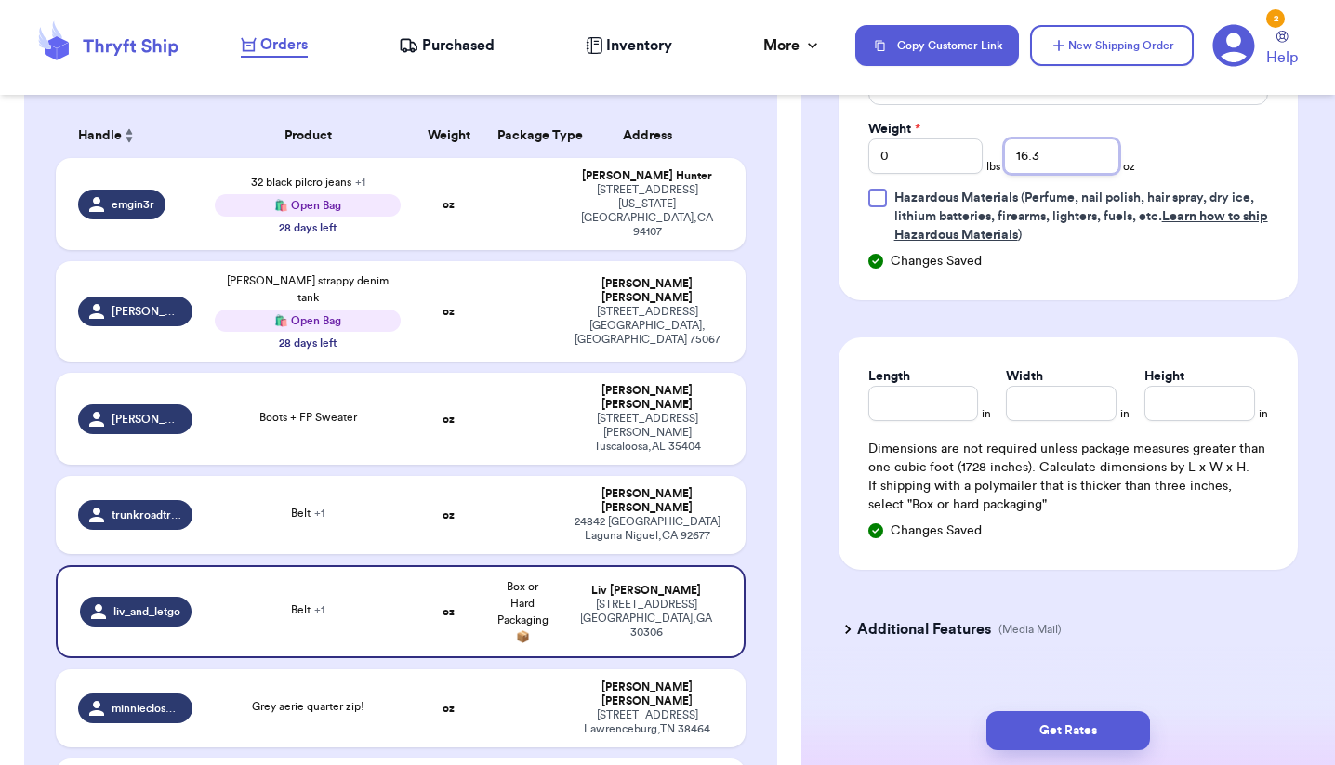
type input "16.3"
click at [897, 419] on input "Length" at bounding box center [924, 403] width 111 height 35
type input "9"
type input "7"
type input "6"
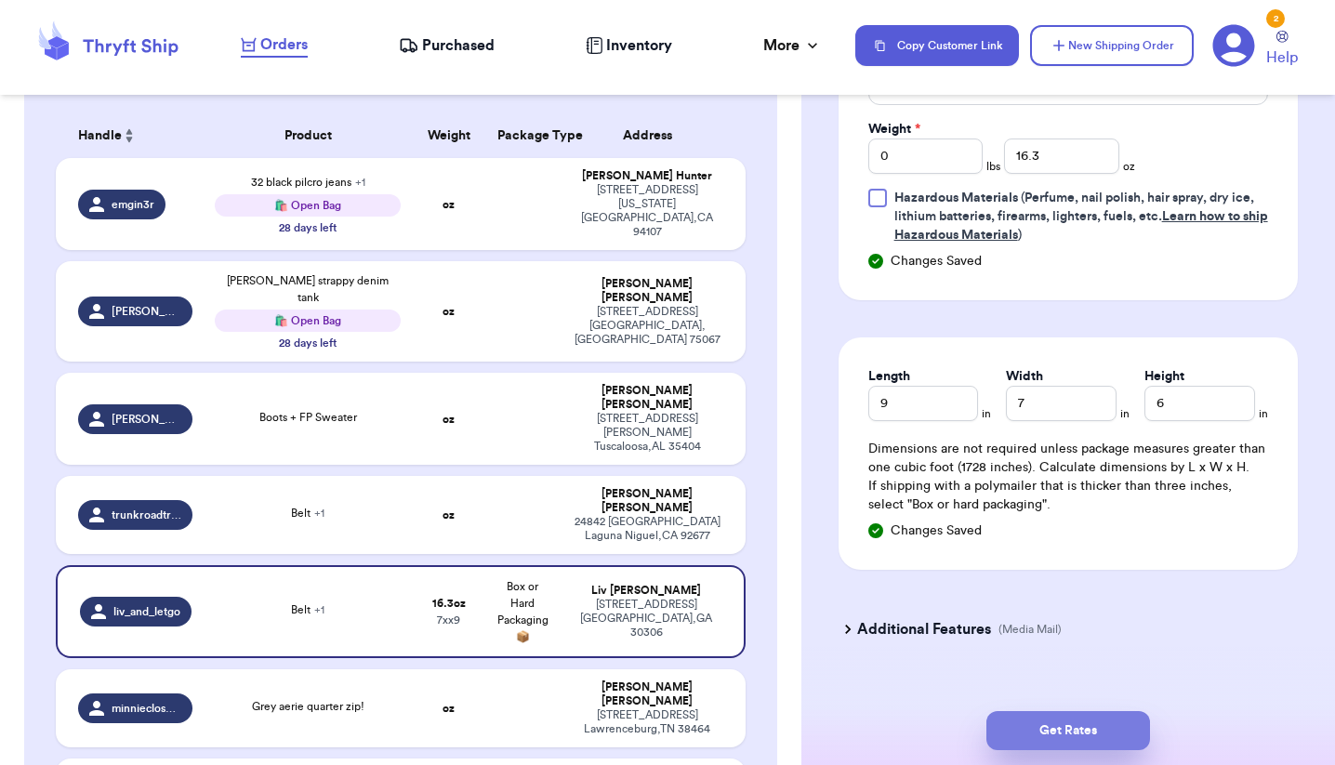
click at [1082, 739] on button "Get Rates" at bounding box center [1069, 730] width 164 height 39
type input "1"
type input "0.3000000000000007"
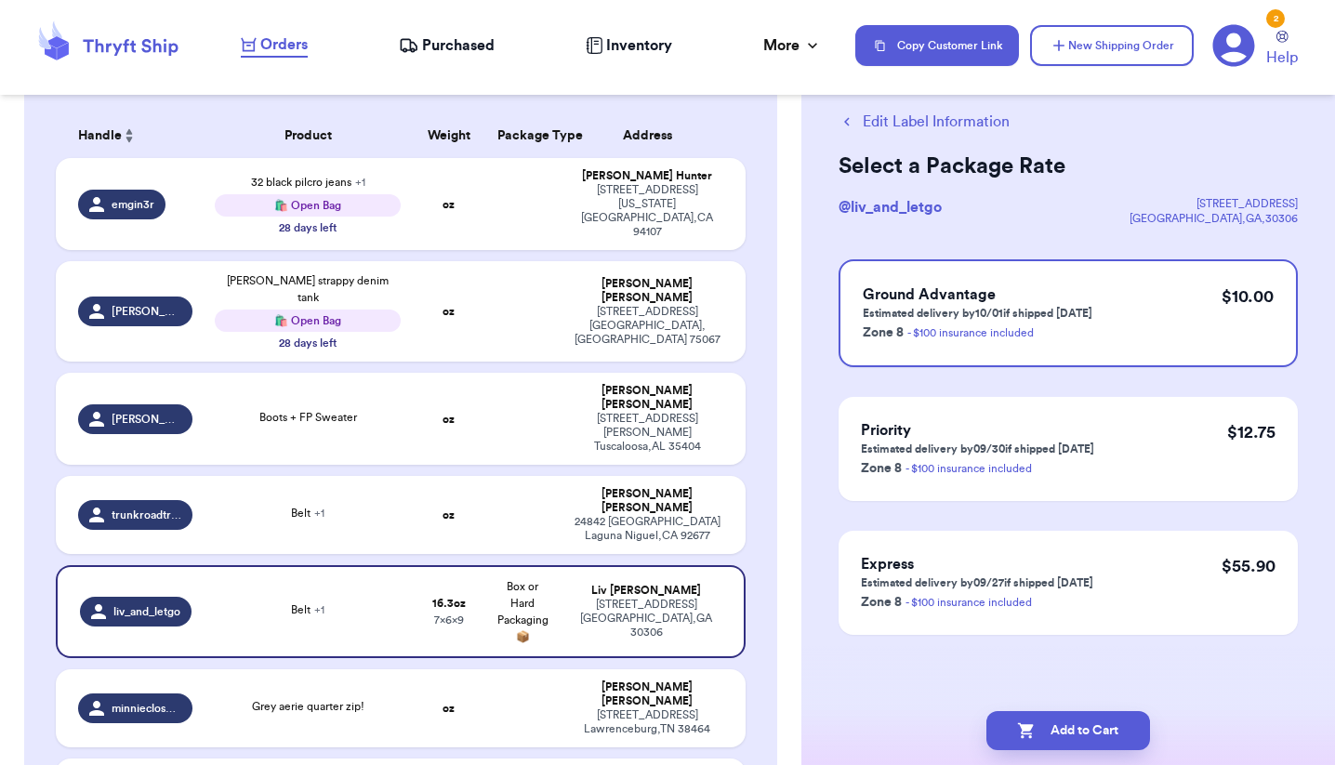
scroll to position [0, 0]
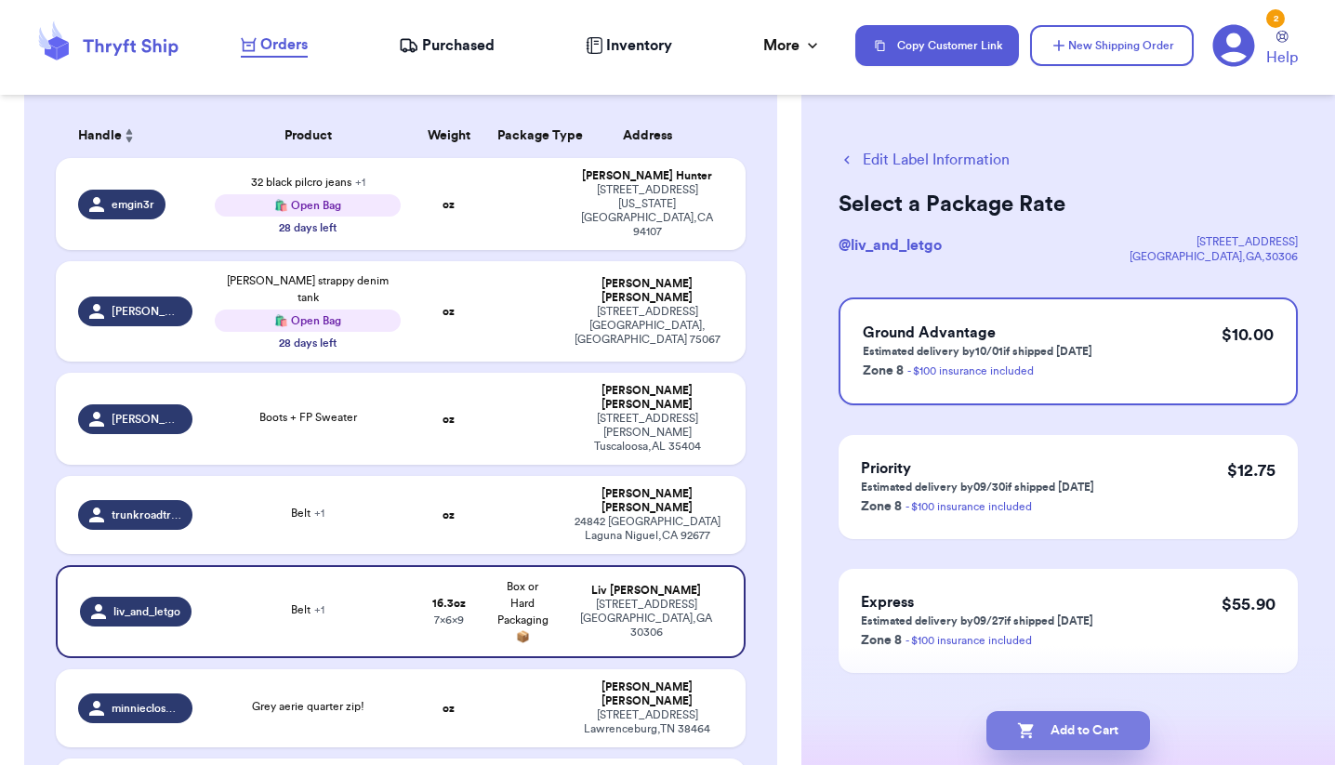
click at [1088, 732] on button "Add to Cart" at bounding box center [1069, 730] width 164 height 39
checkbox input "true"
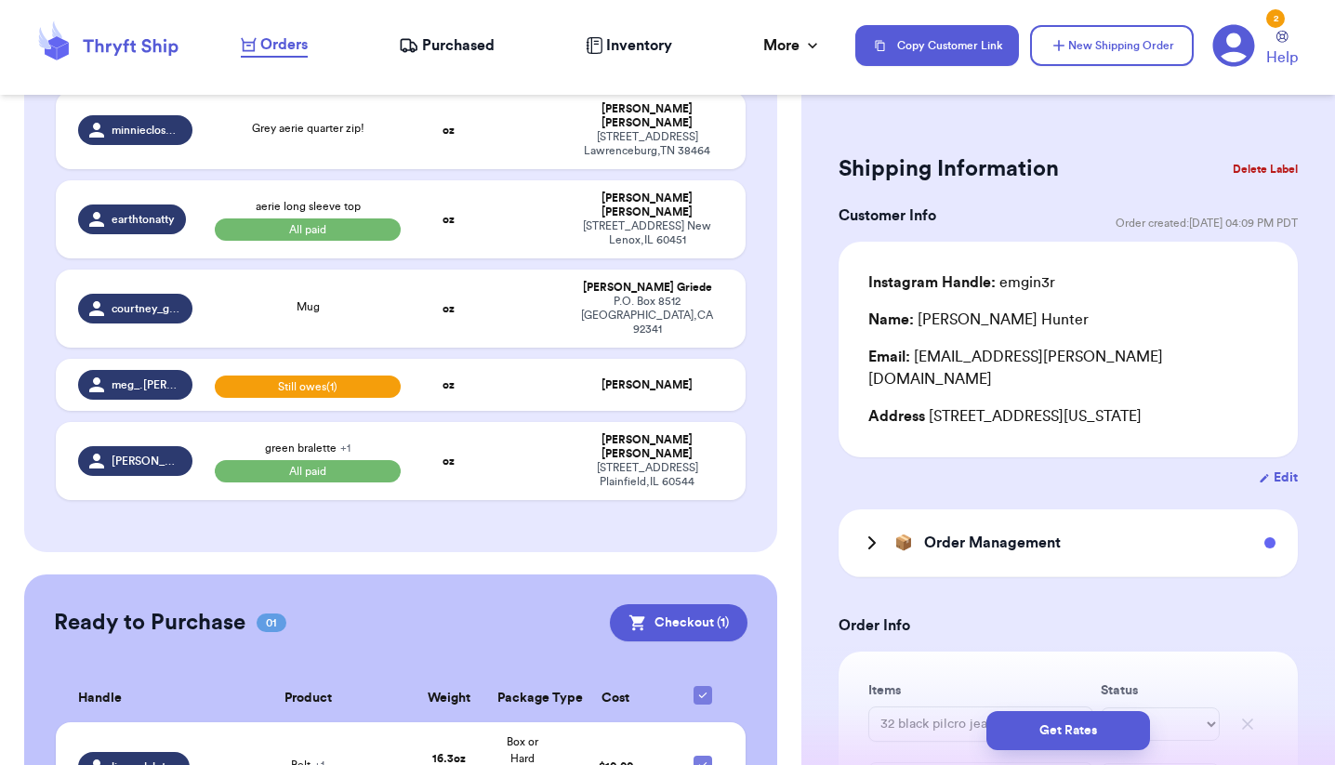
scroll to position [760, 0]
click at [390, 723] on td "Belt + 1" at bounding box center [307, 767] width 207 height 89
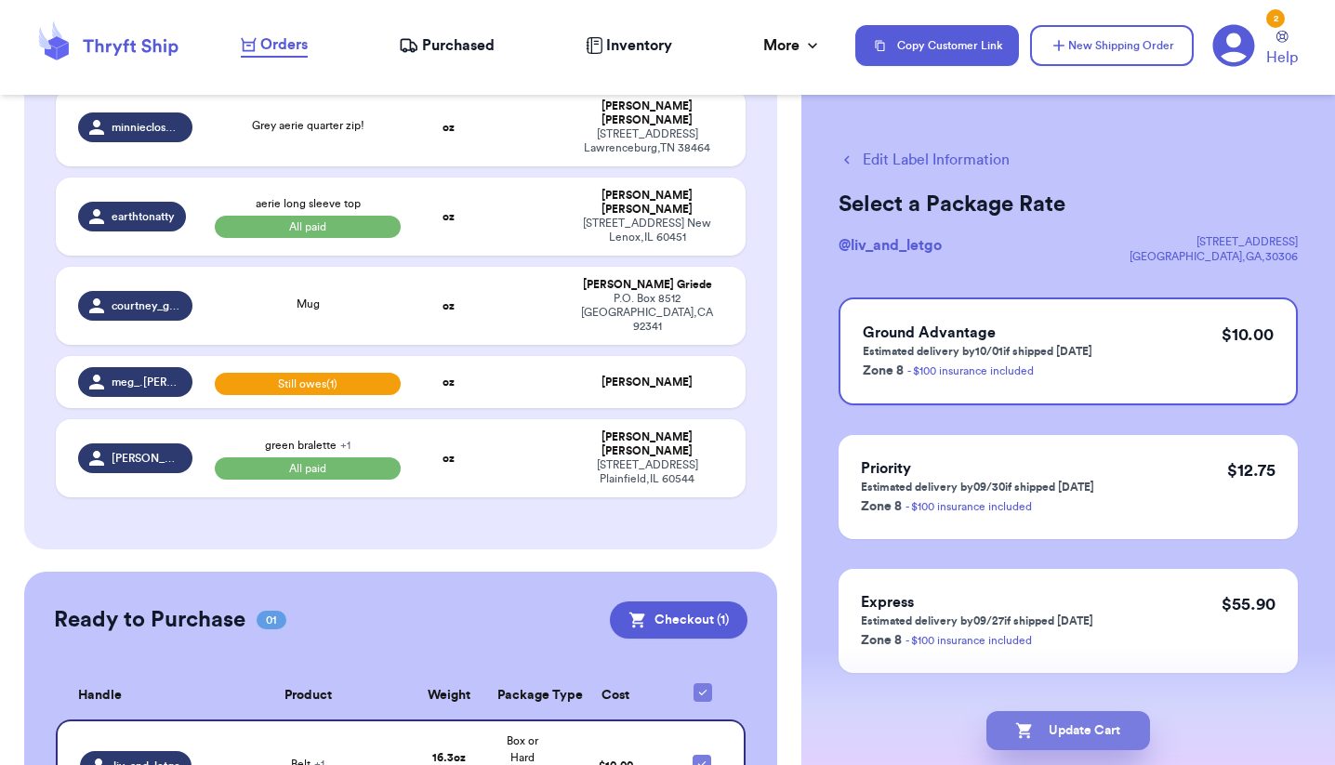
click at [1061, 723] on button "Update Cart" at bounding box center [1069, 730] width 164 height 39
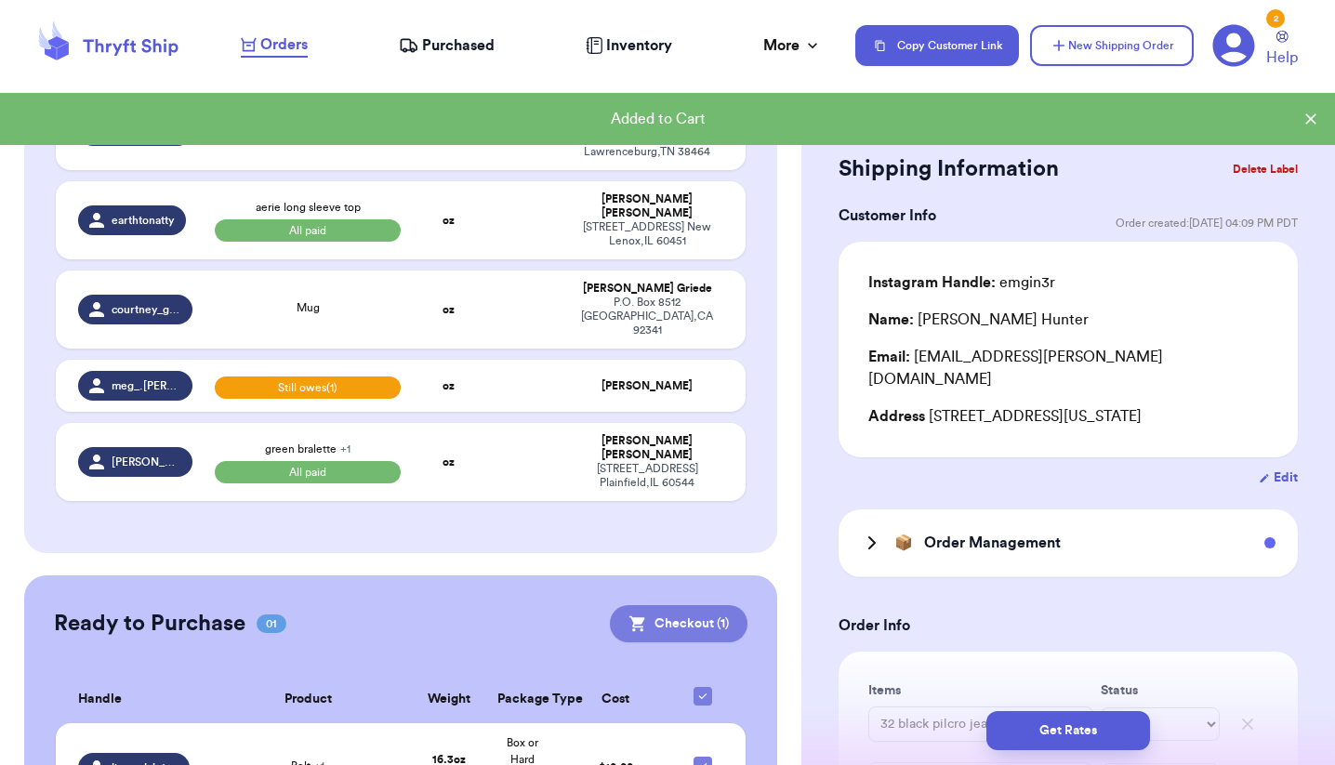
click at [675, 605] on button "Checkout ( 1 )" at bounding box center [679, 623] width 138 height 37
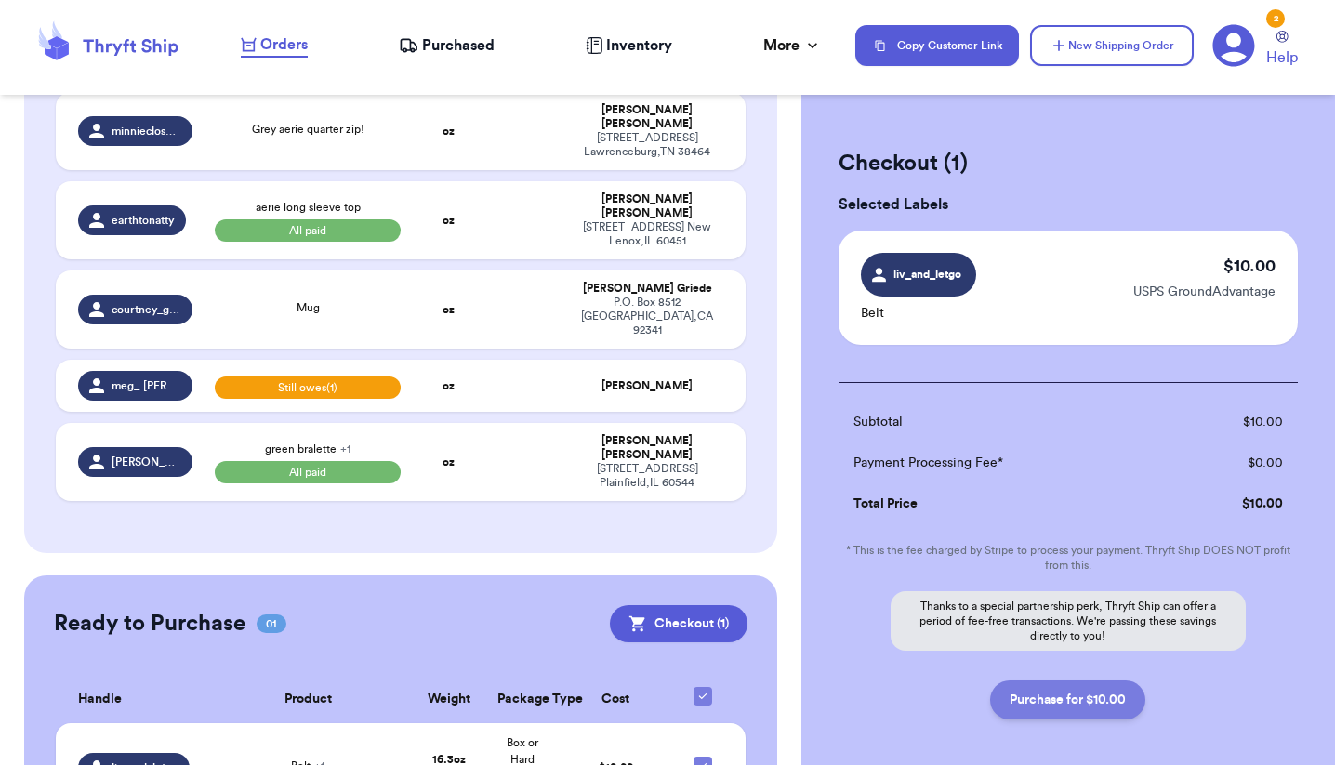
click at [1075, 690] on button "Purchase for $10.00" at bounding box center [1067, 700] width 155 height 39
checkbox input "false"
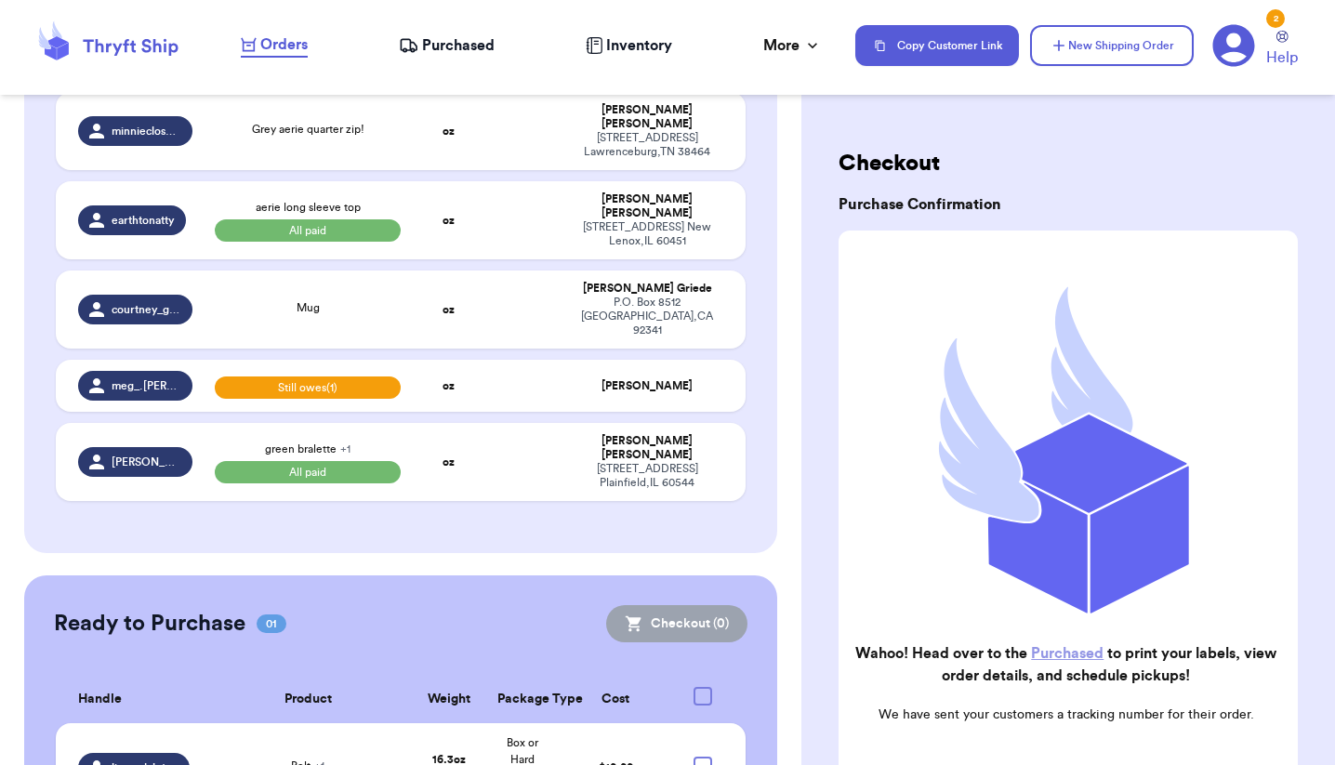
checkbox input "true"
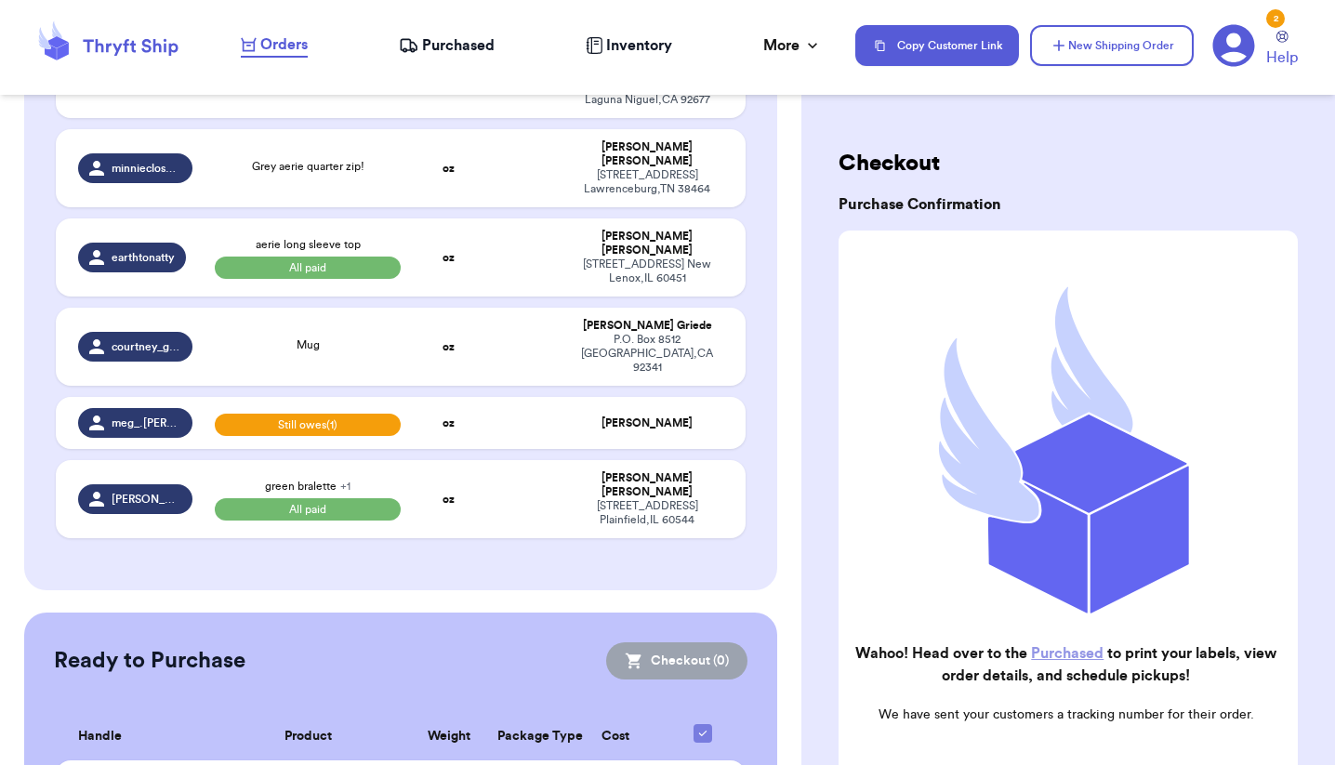
click at [460, 45] on span "Purchased" at bounding box center [458, 45] width 73 height 22
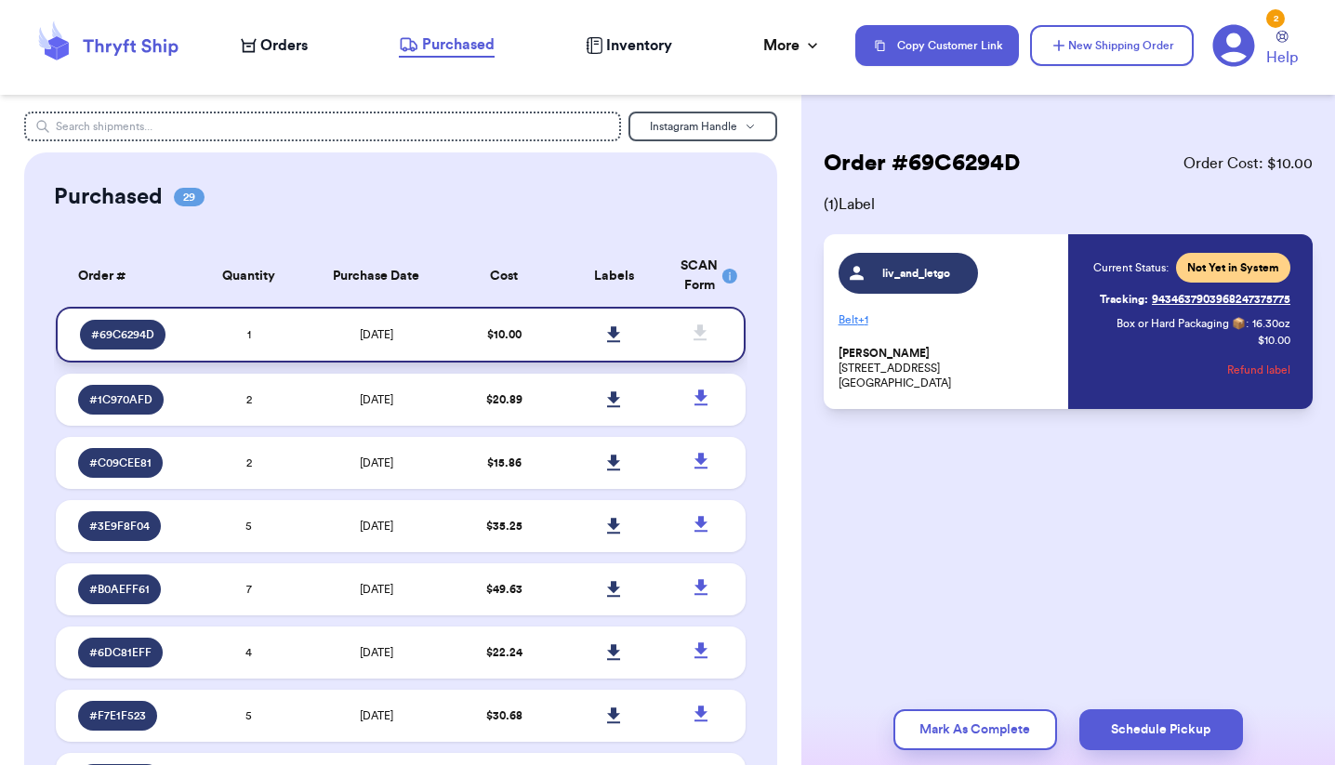
click at [612, 343] on icon at bounding box center [614, 334] width 14 height 17
